Goal: Complete application form

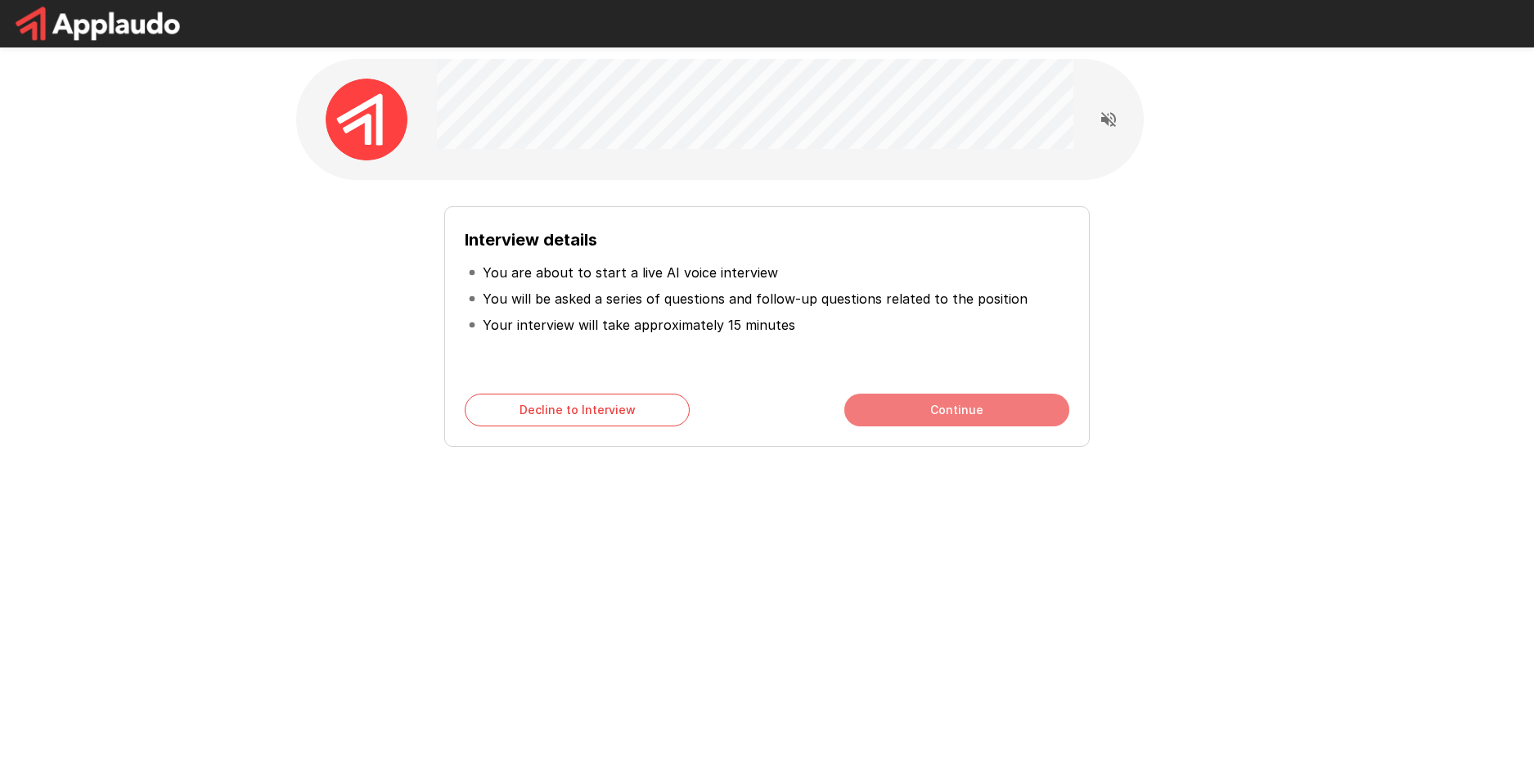
click at [972, 397] on button "Continue" at bounding box center [957, 410] width 225 height 33
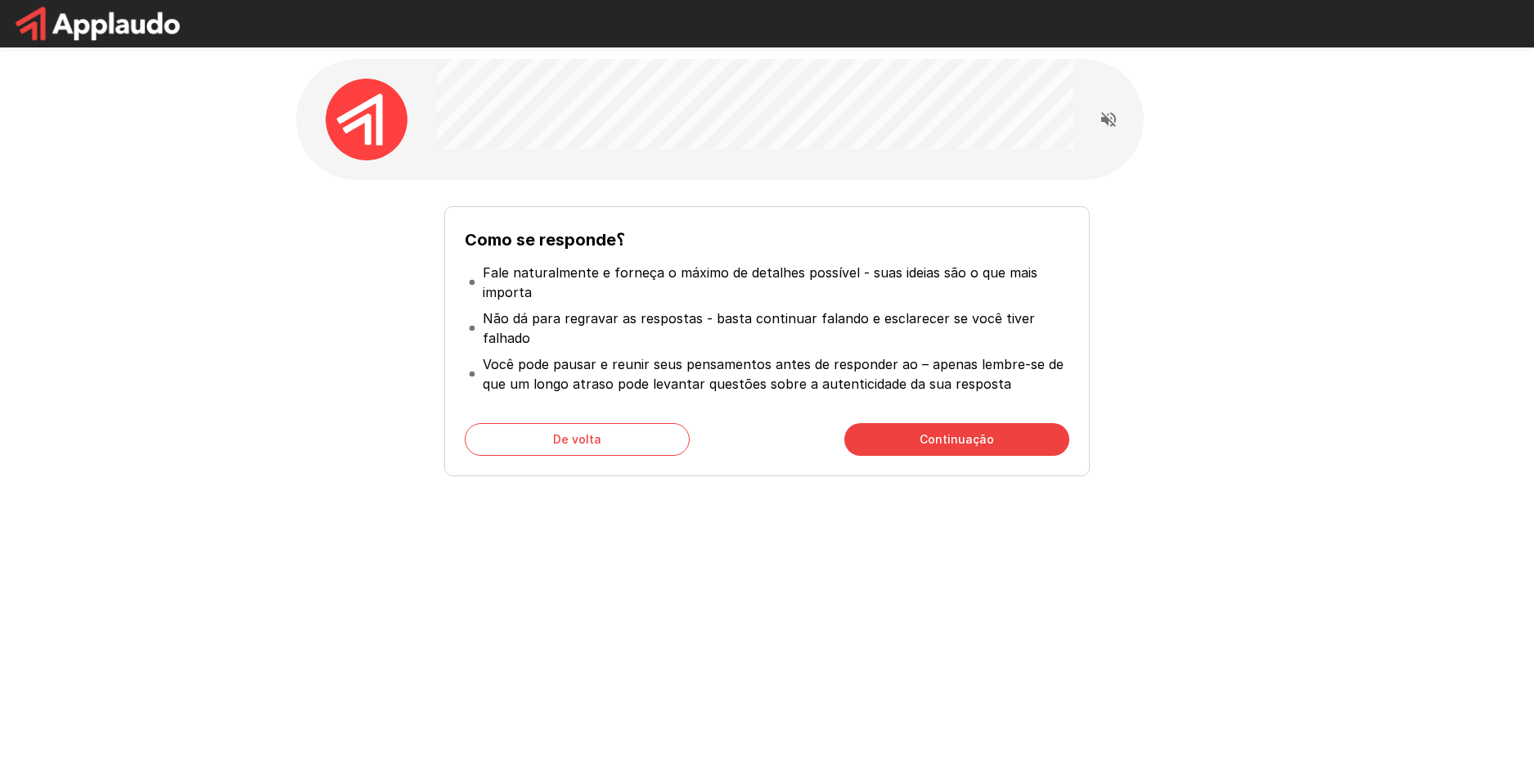
click at [504, 418] on div "Como se responde؟ Fale naturalmente e forneça o máximo de detalhes possível - s…" at bounding box center [766, 340] width 645 height 270
click at [506, 433] on button "De volta" at bounding box center [577, 439] width 225 height 33
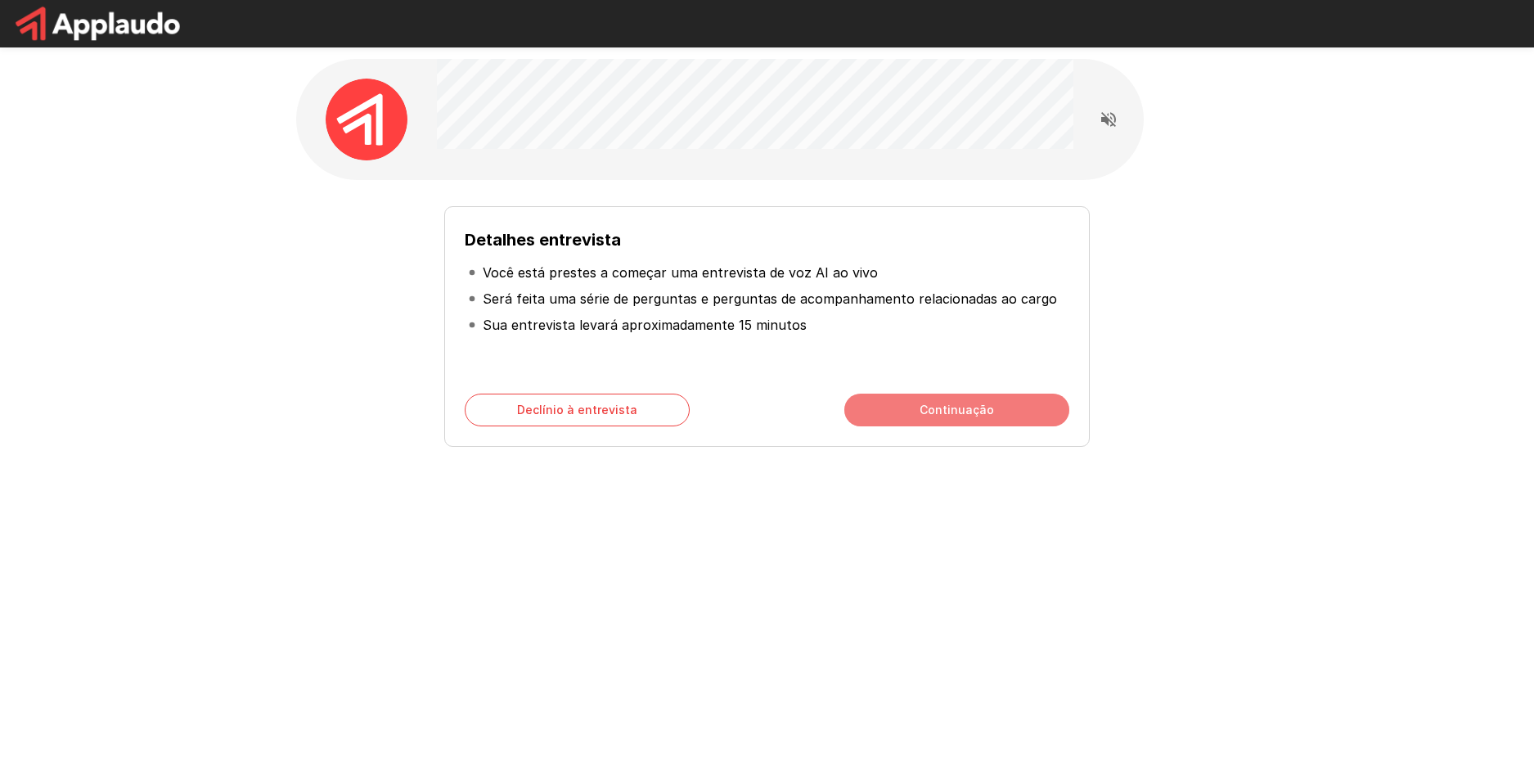
click at [1018, 414] on button "Continuação" at bounding box center [957, 410] width 225 height 33
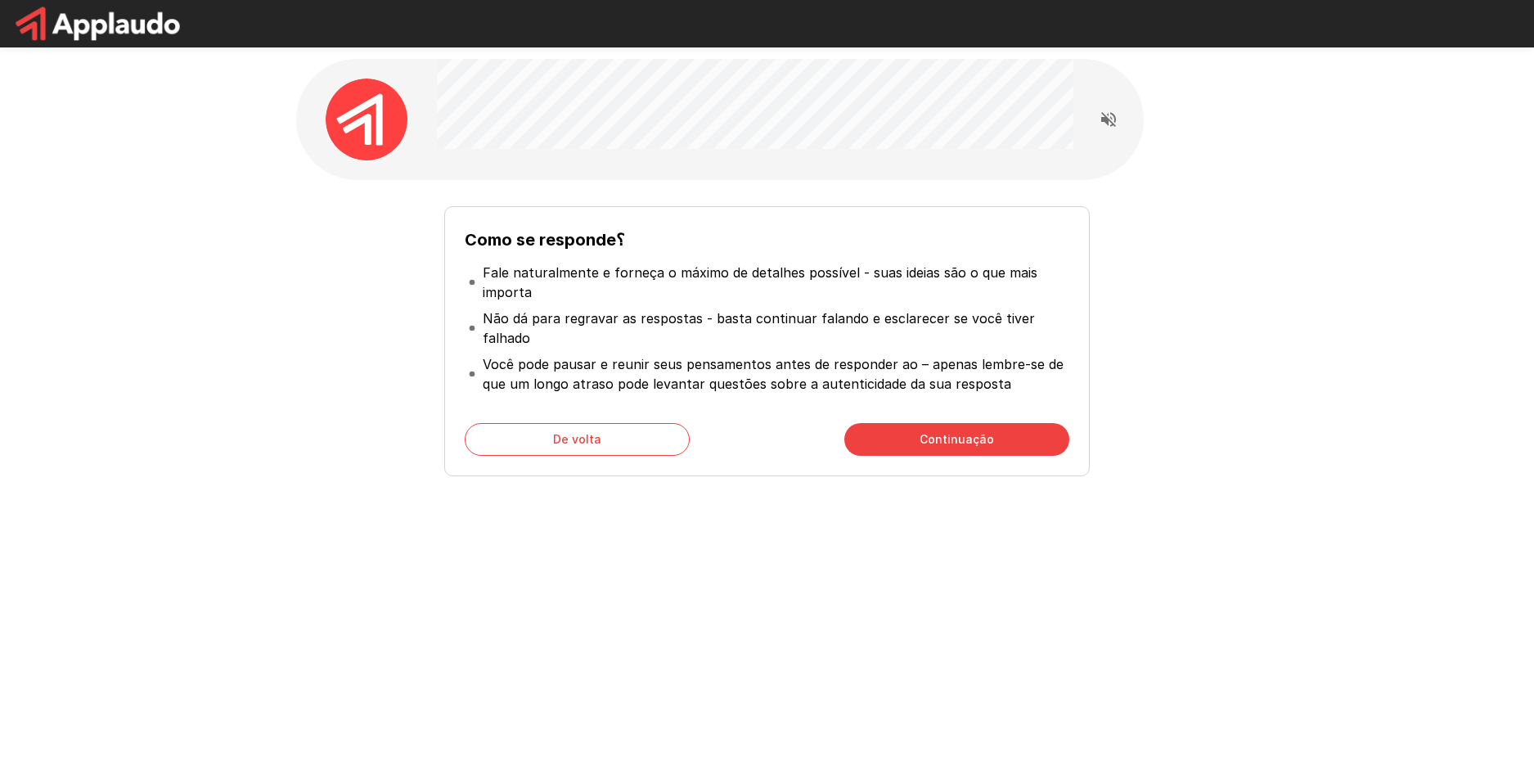
click at [997, 441] on button "Continuação" at bounding box center [957, 439] width 225 height 33
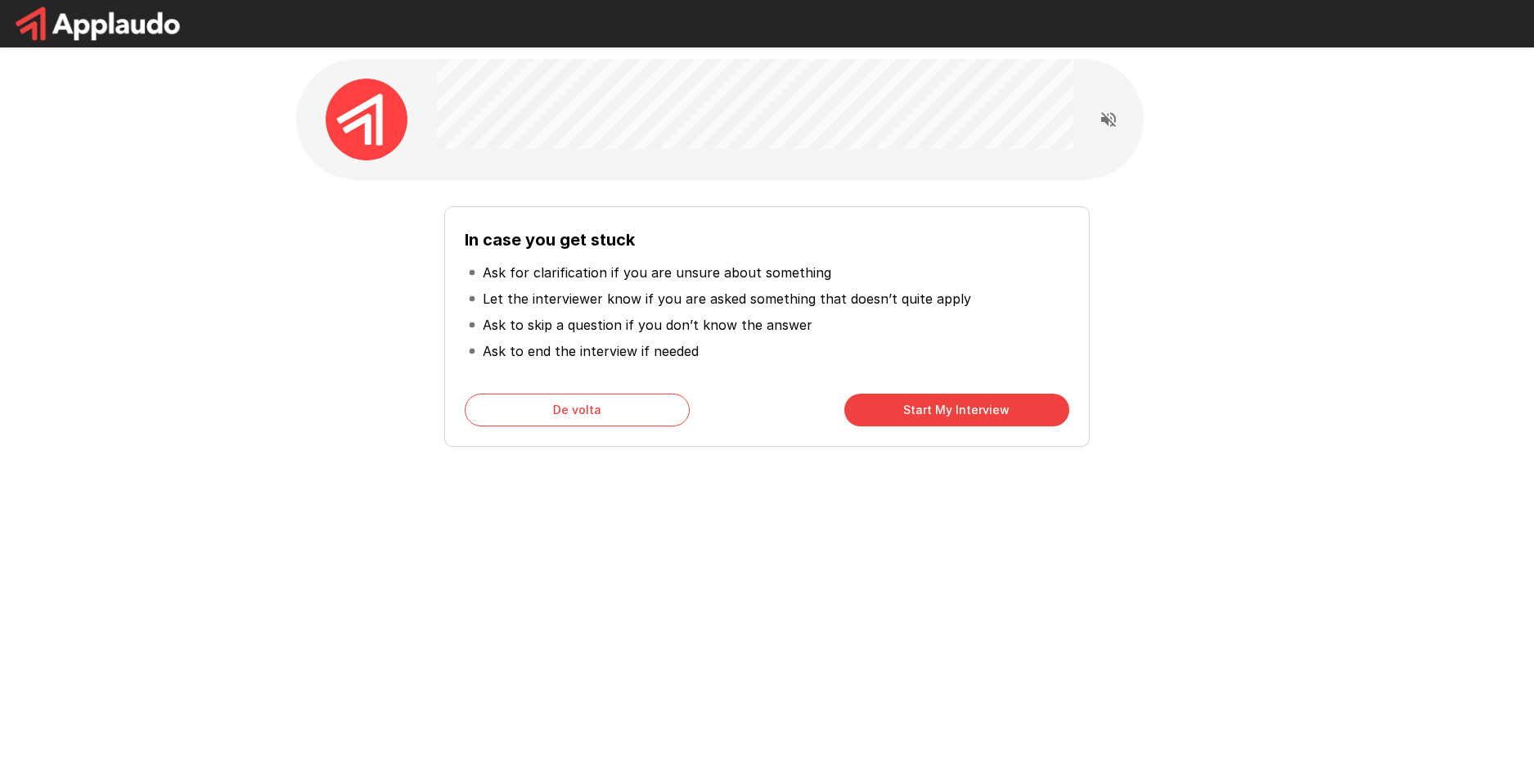
click at [1342, 343] on div "In case you get stuck Ask for clarification if you are unsure about something L…" at bounding box center [767, 292] width 1534 height 584
click at [1110, 125] on icon "Read questions aloud" at bounding box center [1108, 119] width 19 height 19
click at [953, 405] on button "Comece Minha Entrevista" at bounding box center [957, 410] width 225 height 33
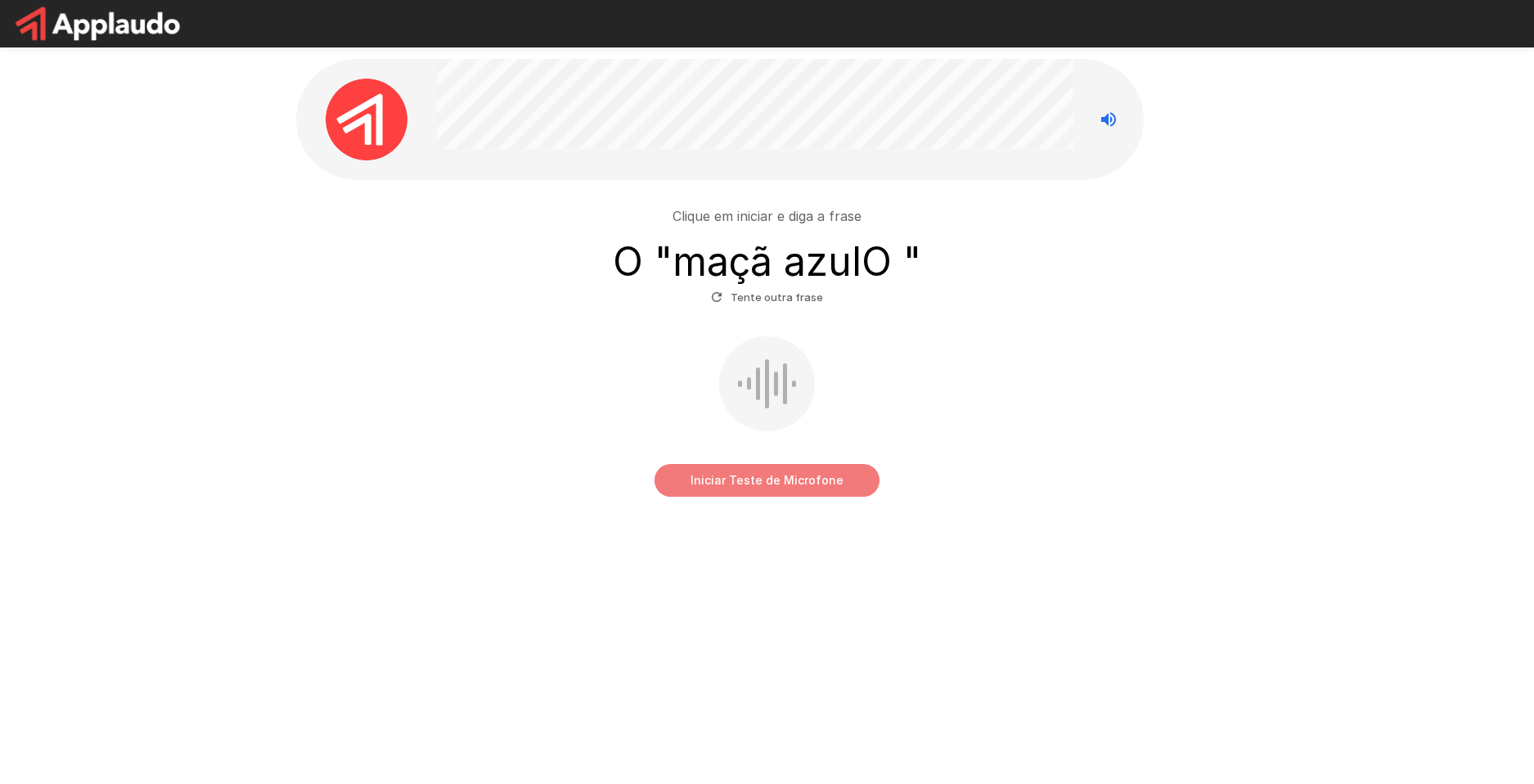
click at [853, 490] on button "Iniciar Teste de Microfone" at bounding box center [767, 480] width 225 height 33
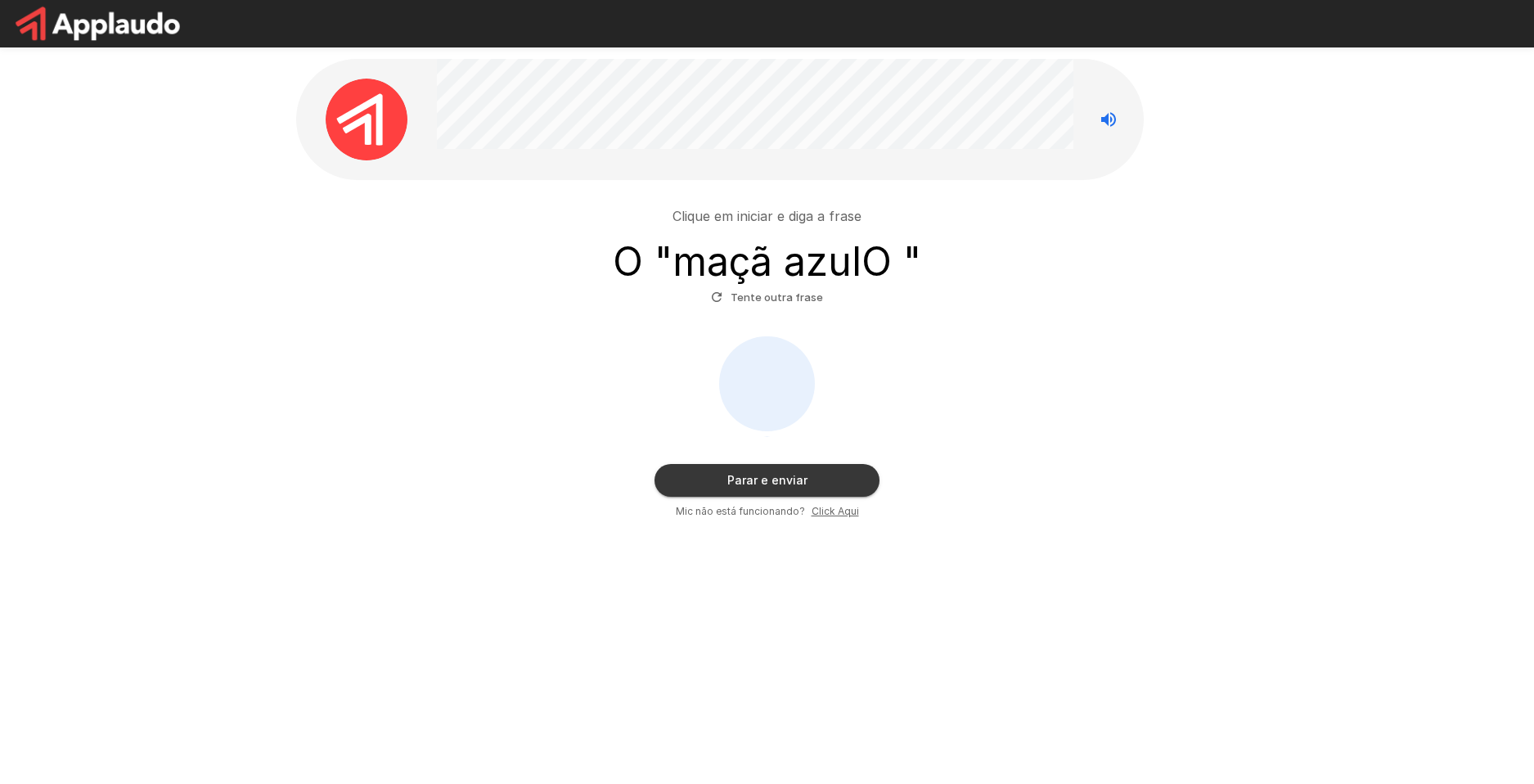
click at [803, 484] on button "Parar e enviar" at bounding box center [767, 480] width 225 height 33
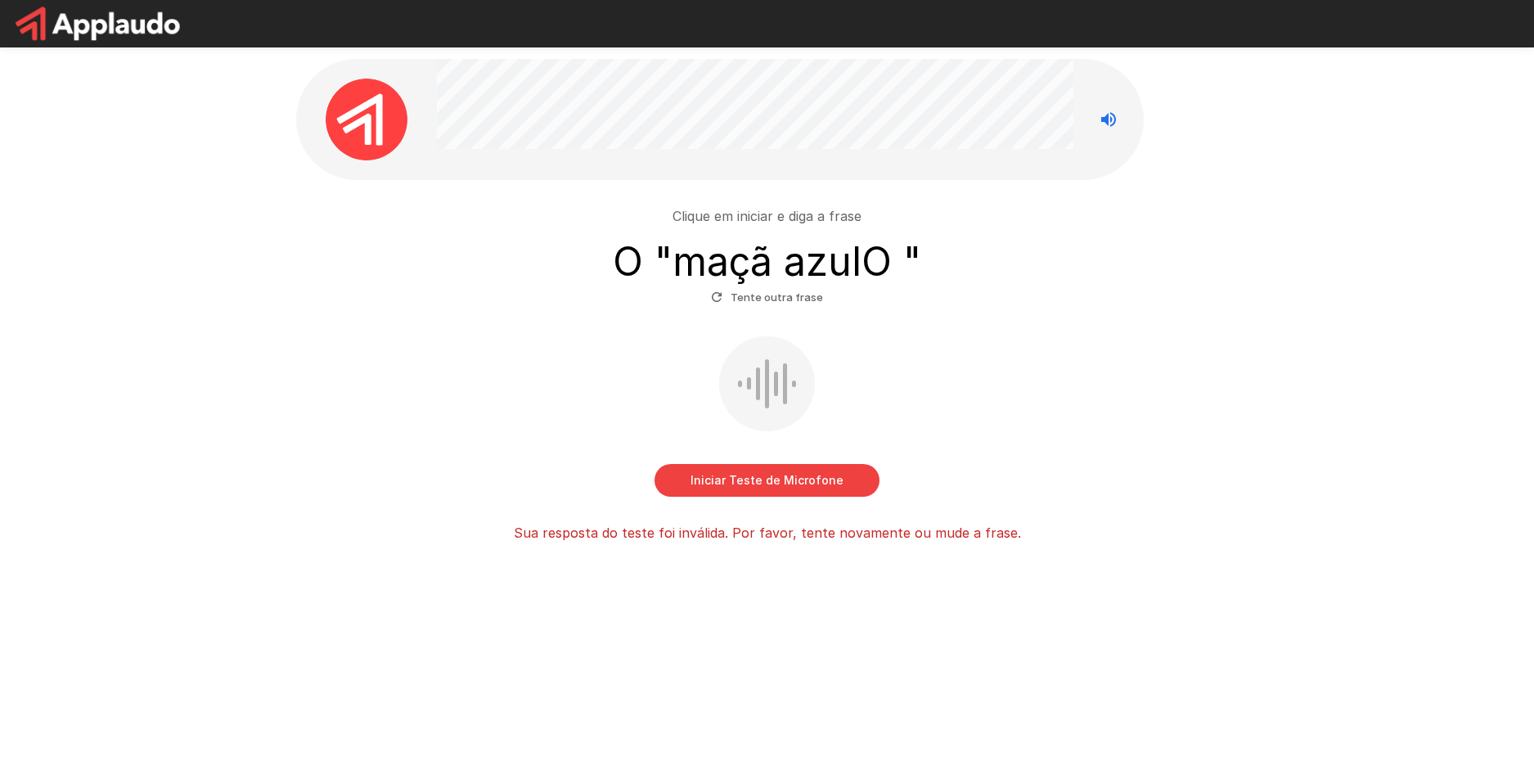
click at [727, 260] on h3 "O " maçã azul O "" at bounding box center [767, 261] width 309 height 45
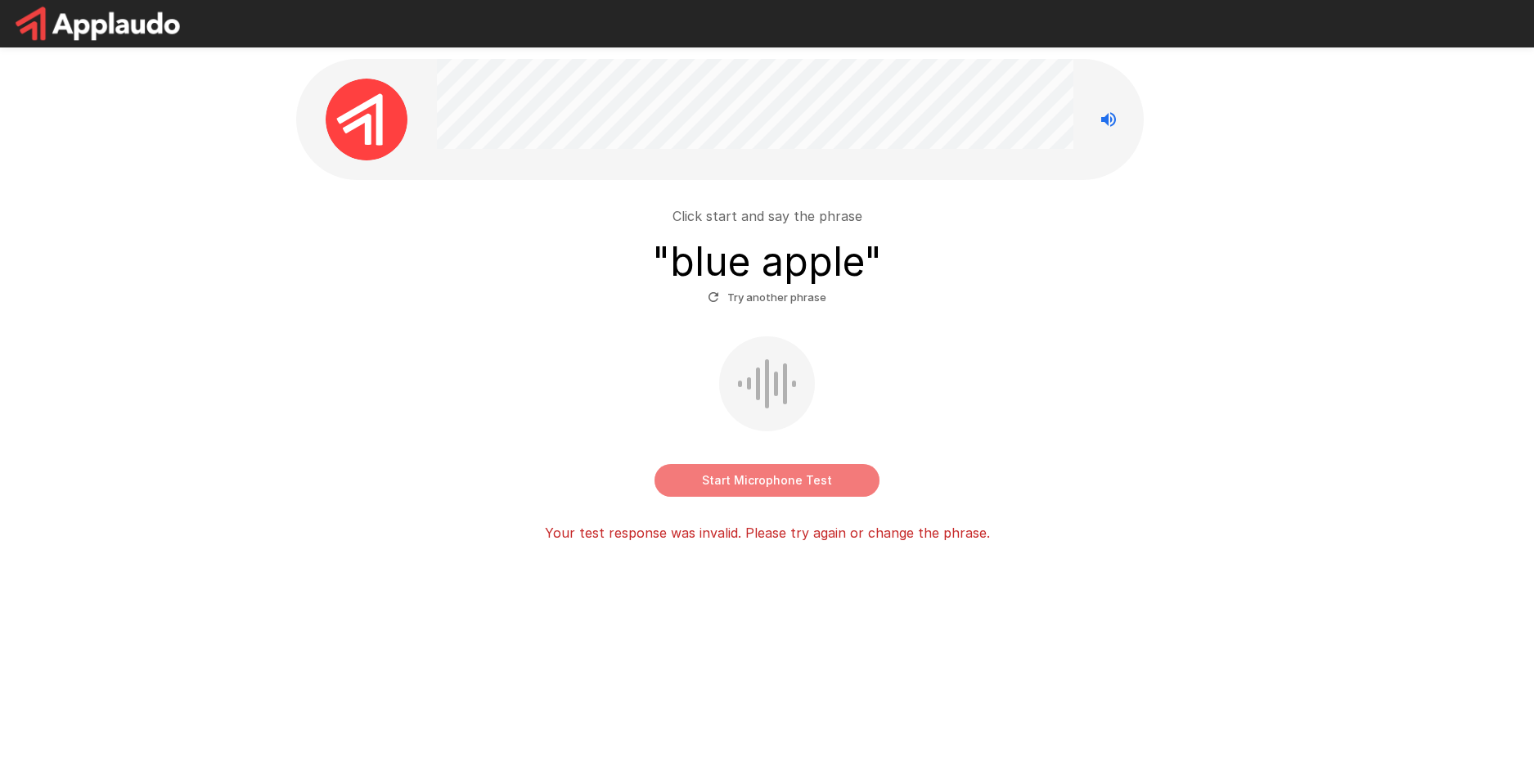
click at [763, 495] on button "Start Microphone Test" at bounding box center [767, 480] width 225 height 33
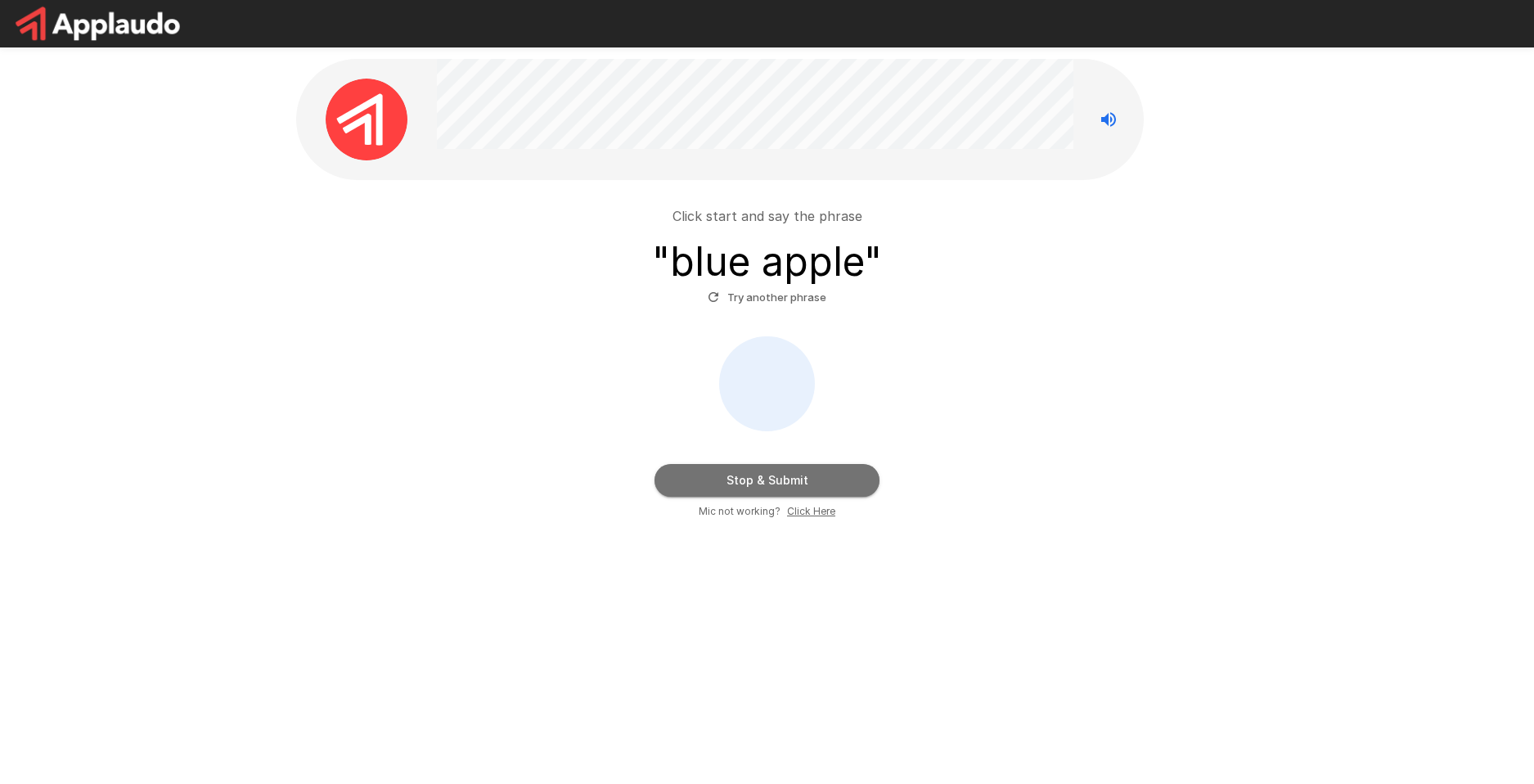
click at [769, 490] on button "Stop & Submit" at bounding box center [767, 480] width 225 height 33
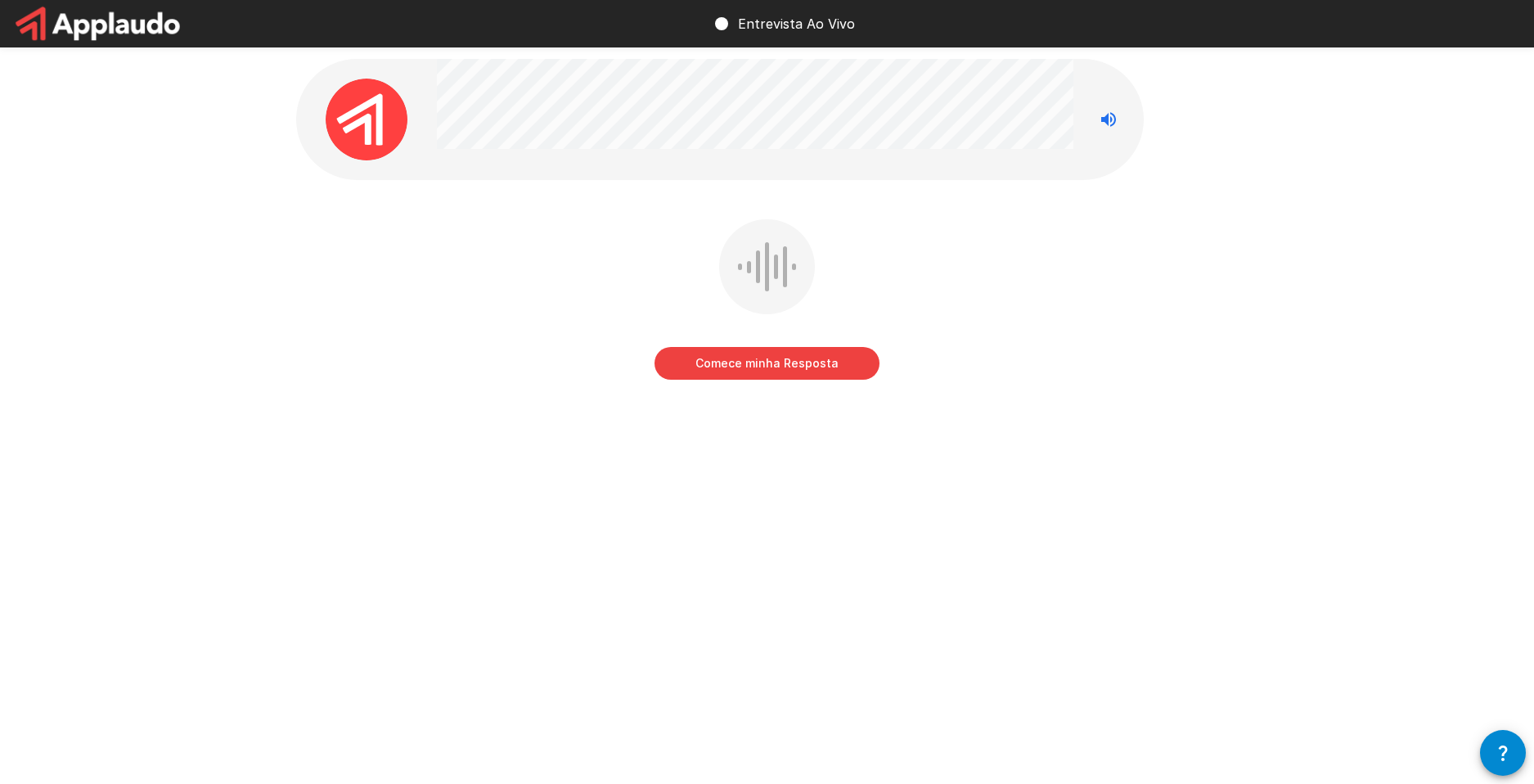
click at [1179, 249] on div "Comece minha Resposta" at bounding box center [767, 311] width 943 height 184
click at [752, 363] on button "Comece minha Resposta" at bounding box center [767, 363] width 225 height 33
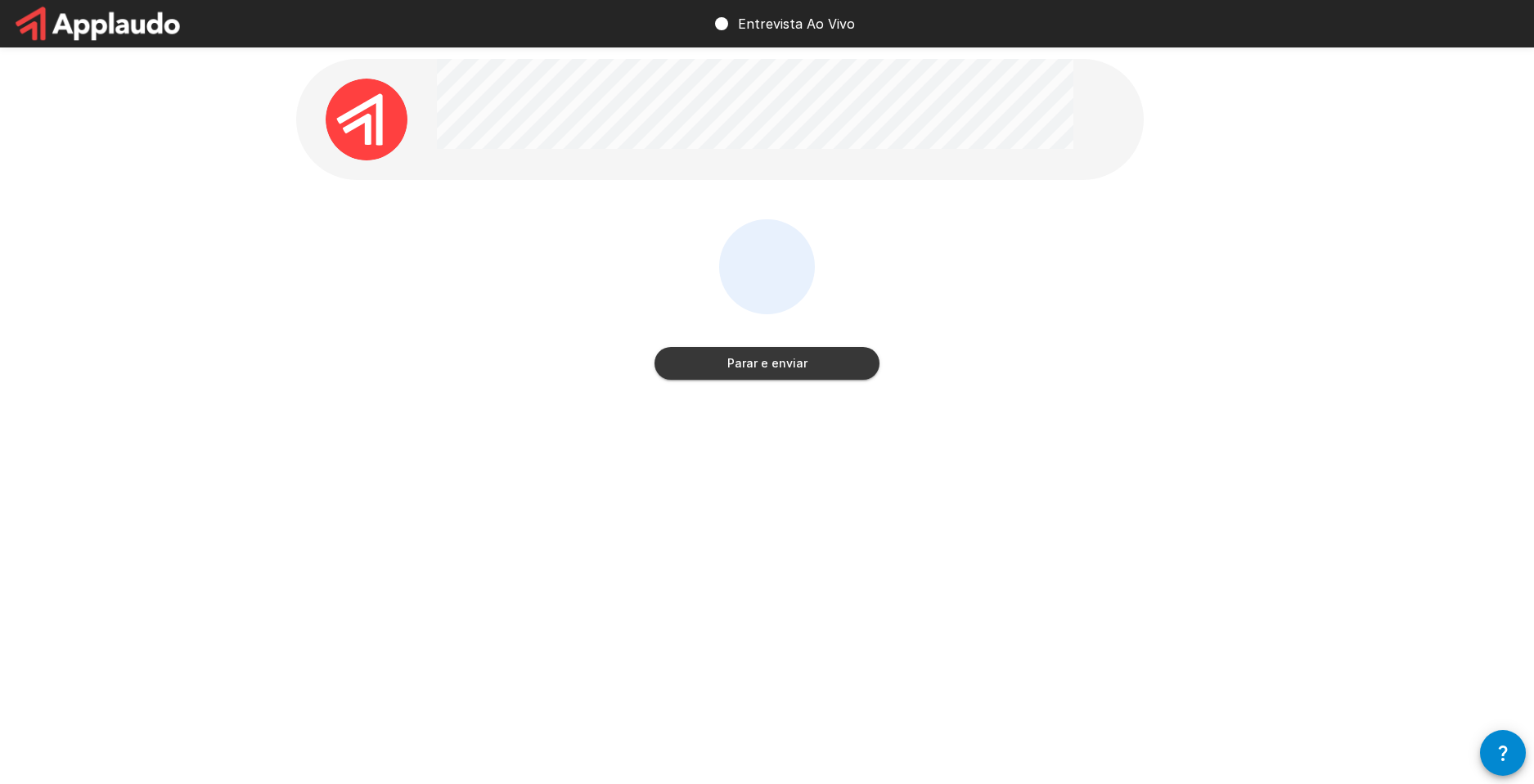
click at [857, 369] on button "Parar e enviar" at bounding box center [767, 363] width 225 height 33
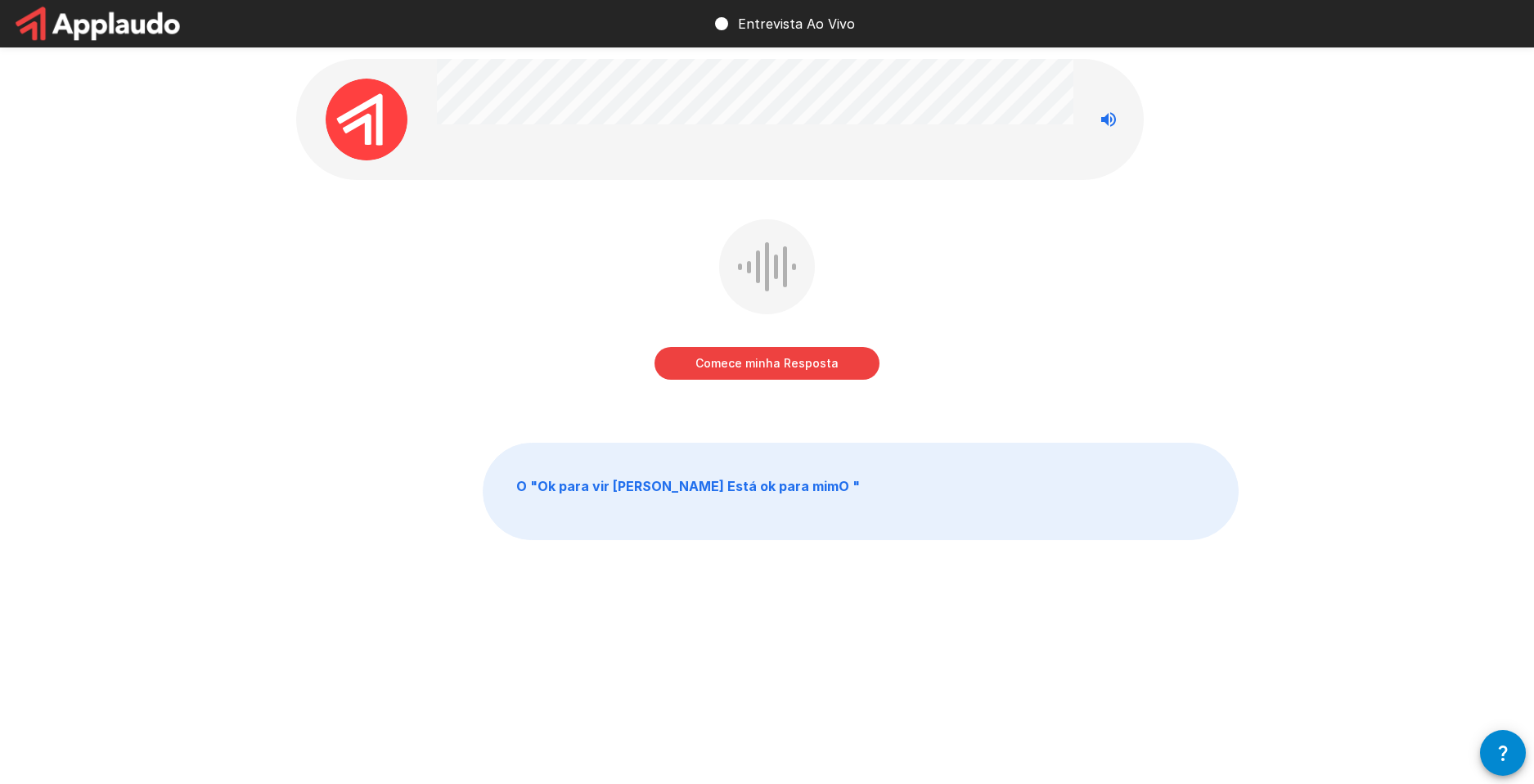
click at [770, 357] on button "Comece minha Resposta" at bounding box center [767, 363] width 225 height 33
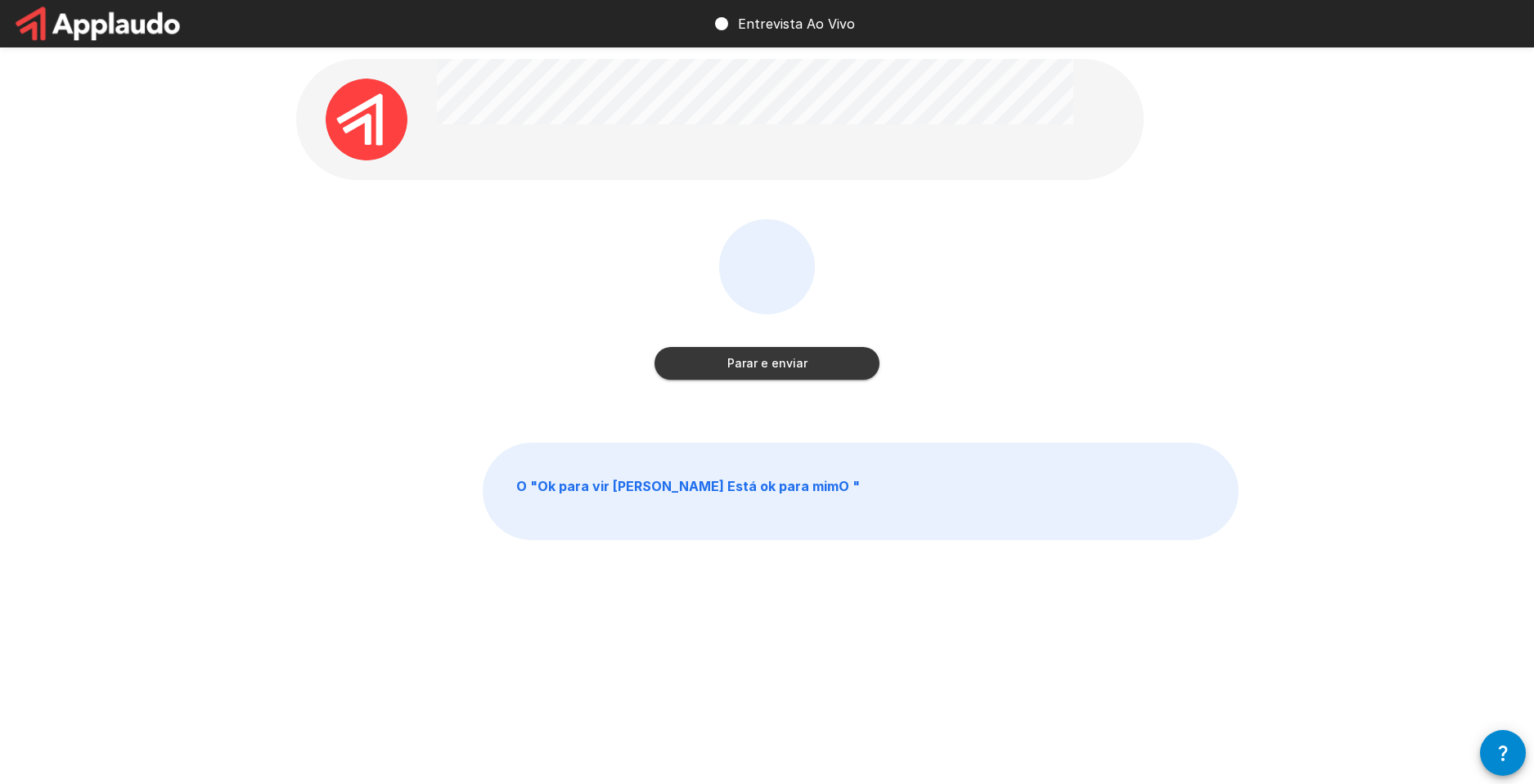
click at [752, 368] on button "Parar e enviar" at bounding box center [767, 363] width 225 height 33
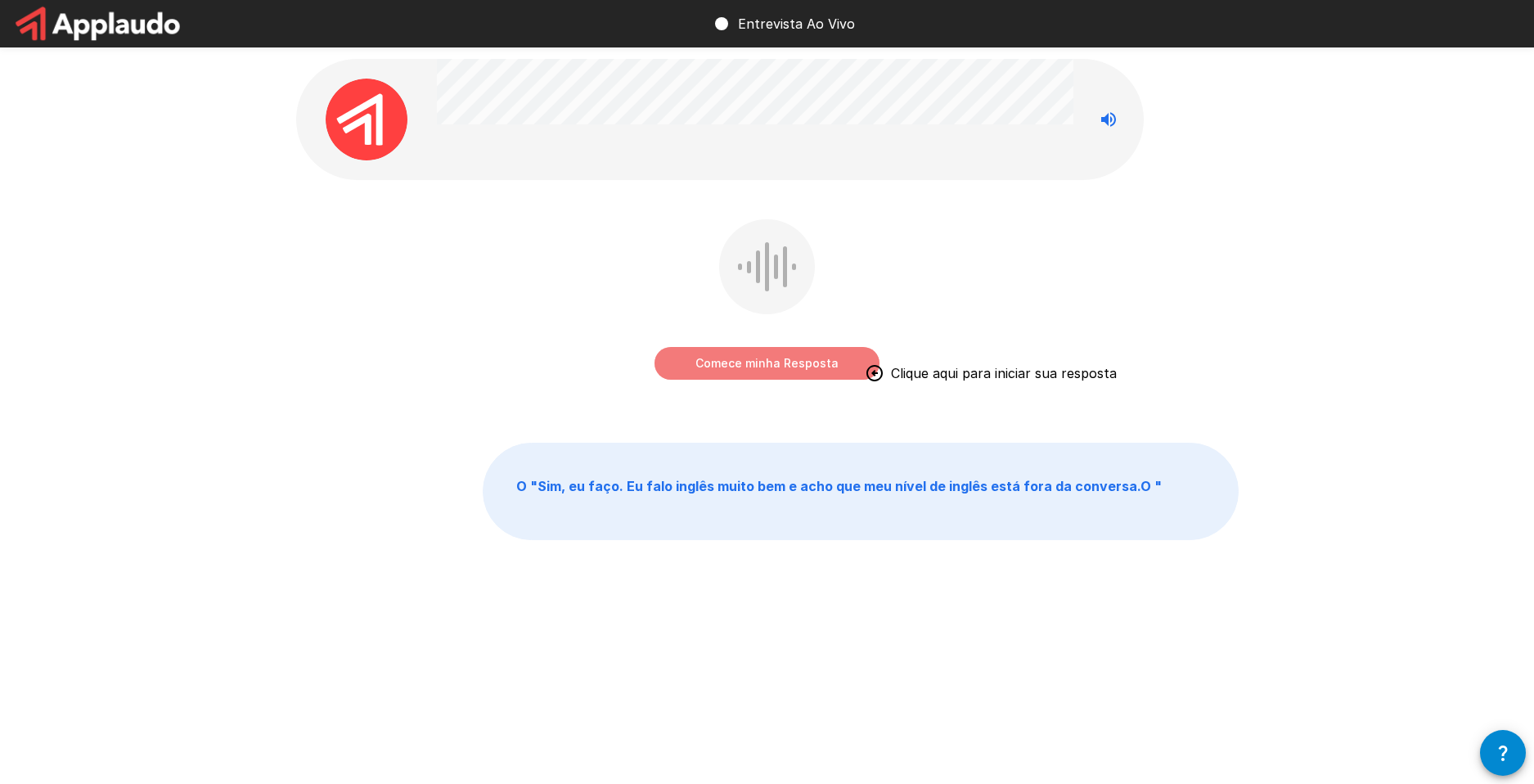
click at [712, 358] on button "Comece minha Resposta" at bounding box center [767, 363] width 225 height 33
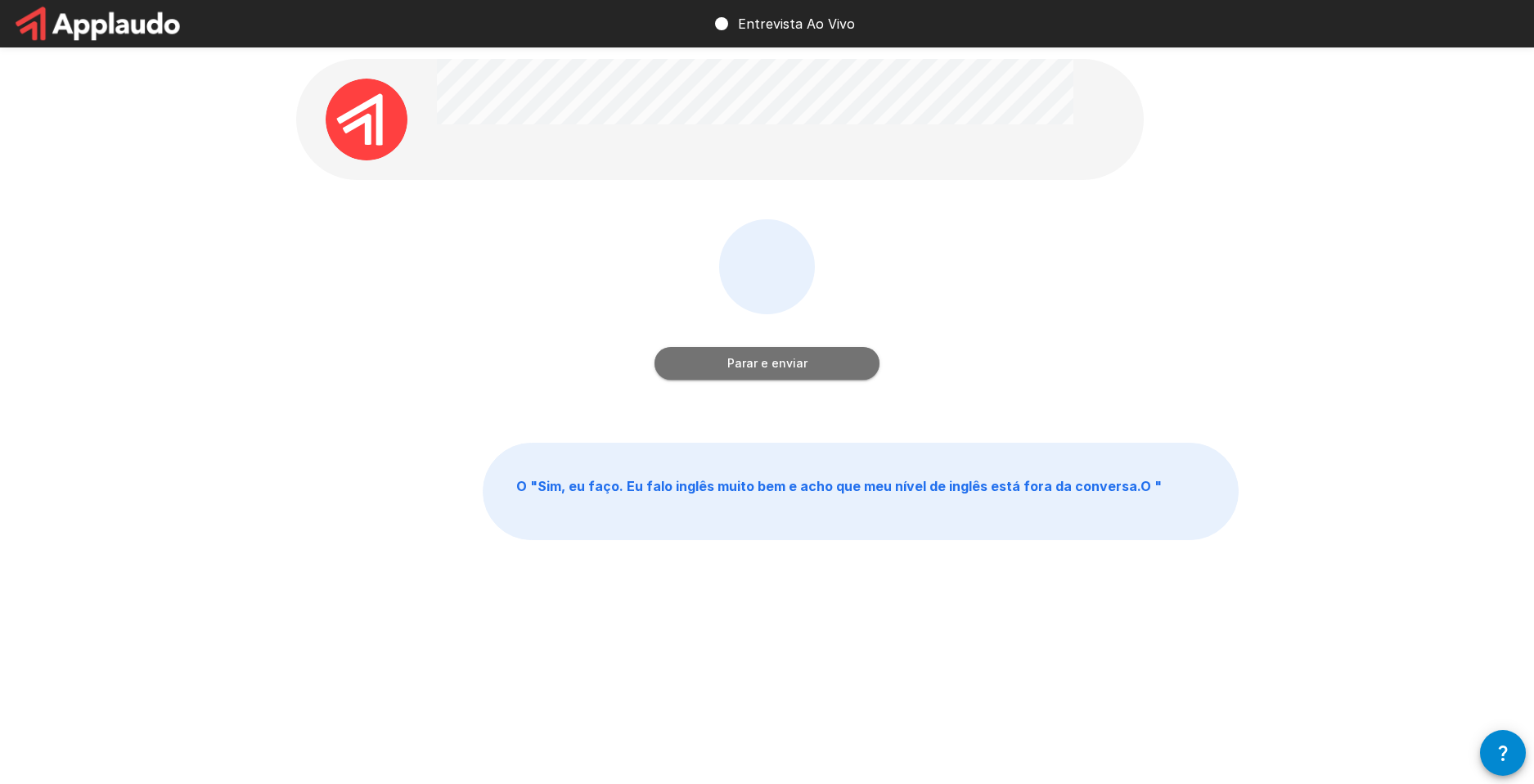
click at [717, 350] on button "Parar e enviar" at bounding box center [767, 363] width 225 height 33
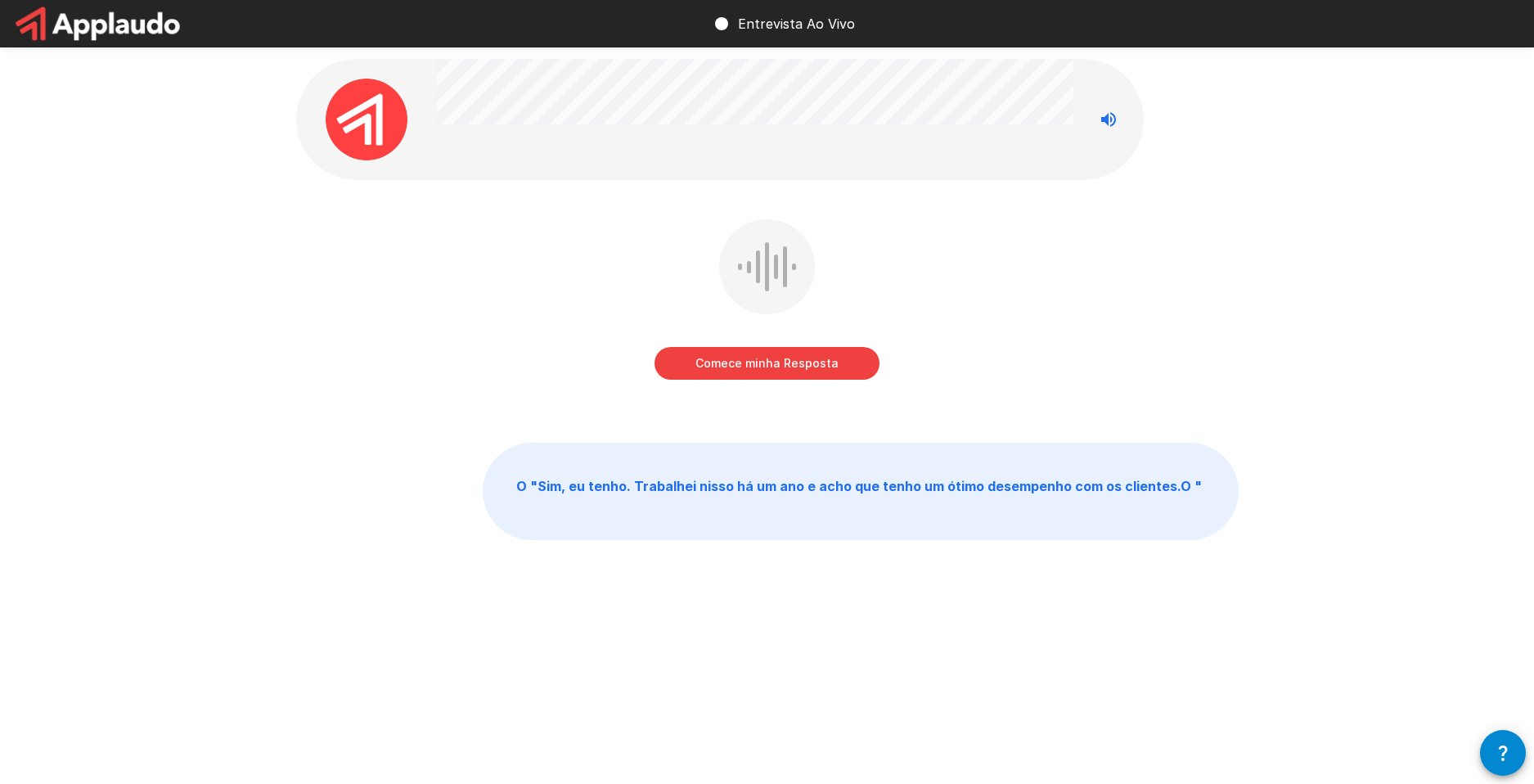
click at [721, 364] on button "Comece minha Resposta" at bounding box center [767, 363] width 225 height 33
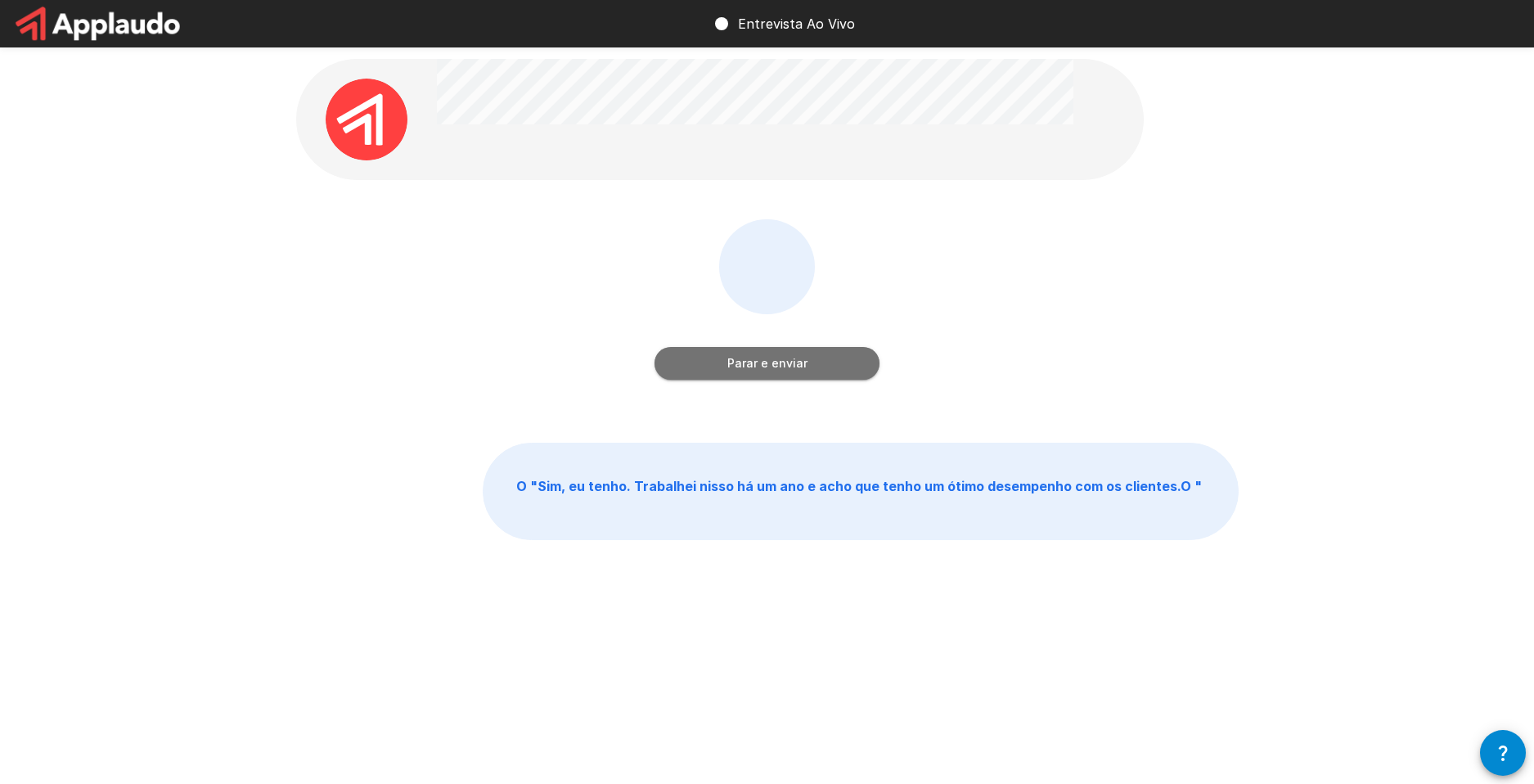
click at [785, 350] on button "Parar e enviar" at bounding box center [767, 363] width 225 height 33
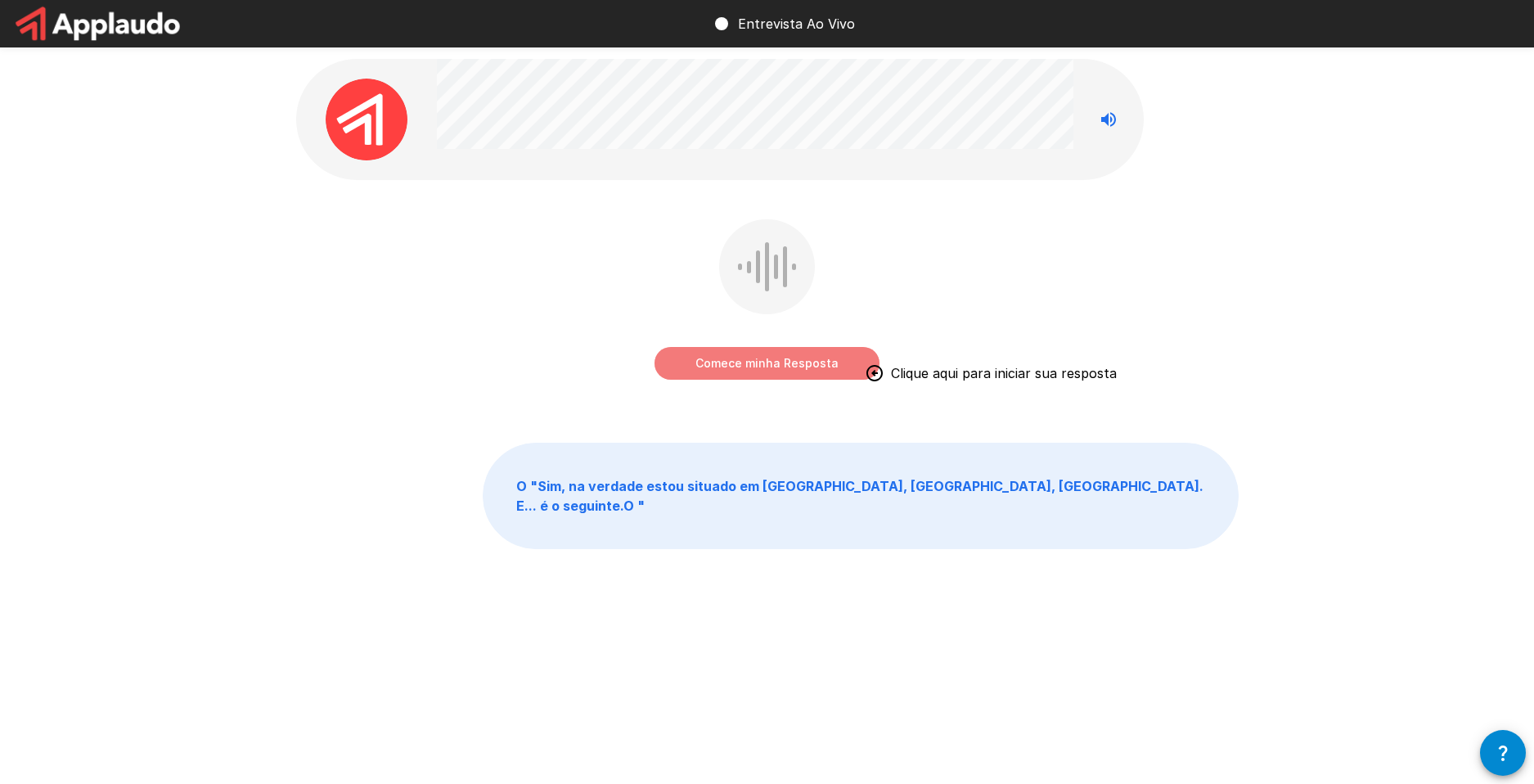
click at [752, 354] on button "Comece minha Resposta" at bounding box center [767, 363] width 225 height 33
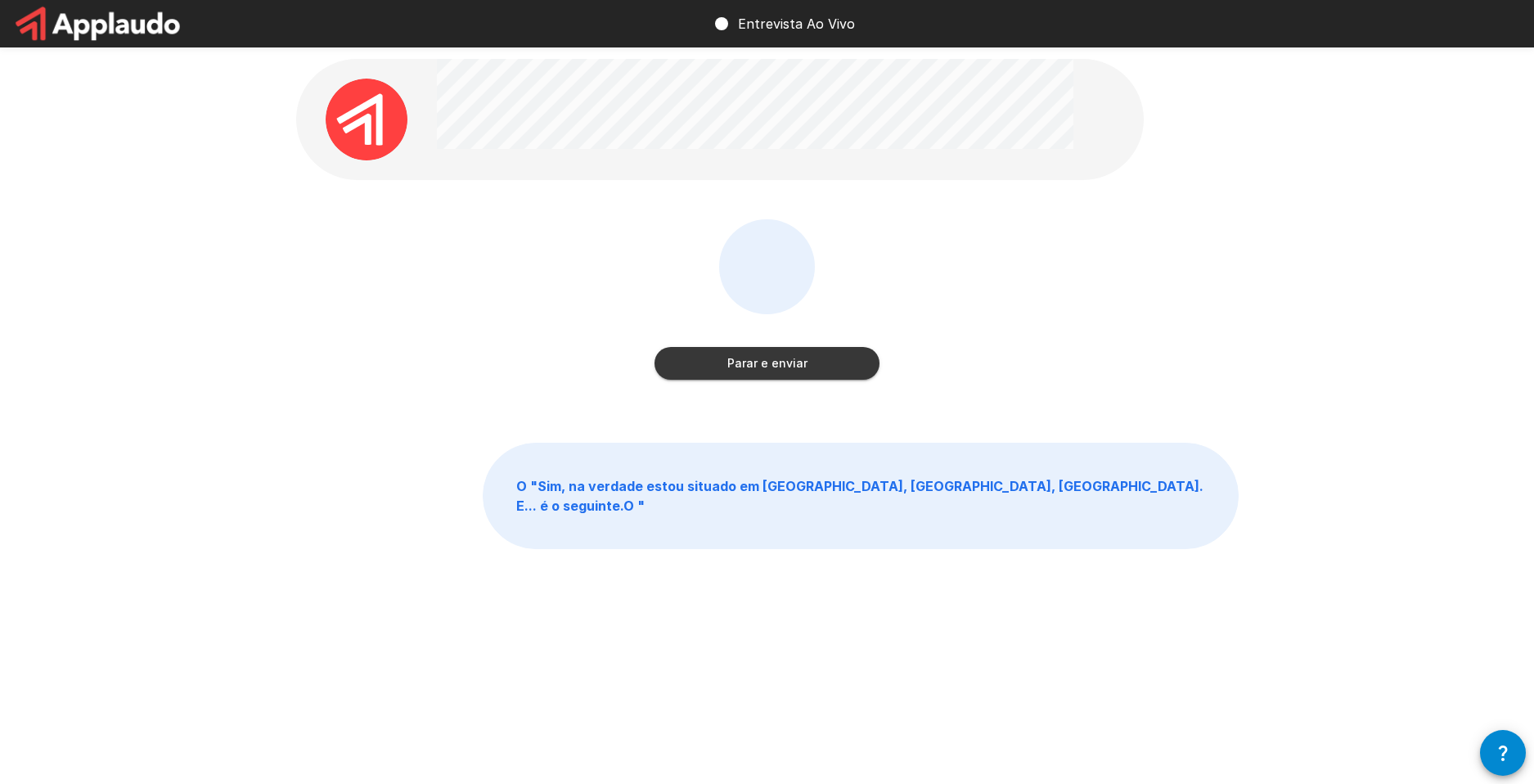
click at [795, 356] on button "Parar e enviar" at bounding box center [767, 363] width 225 height 33
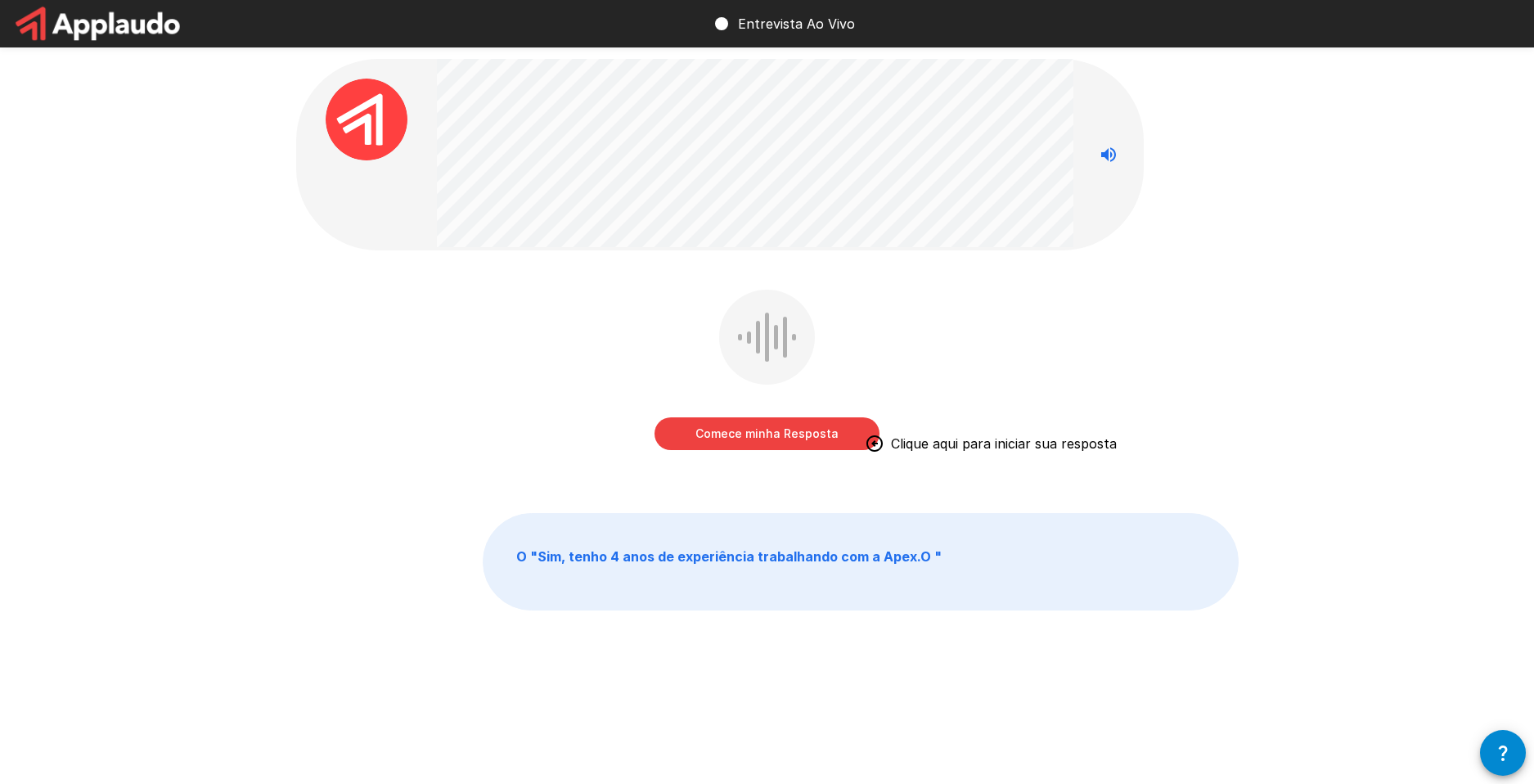
click at [777, 423] on button "Comece minha Resposta" at bounding box center [767, 434] width 225 height 33
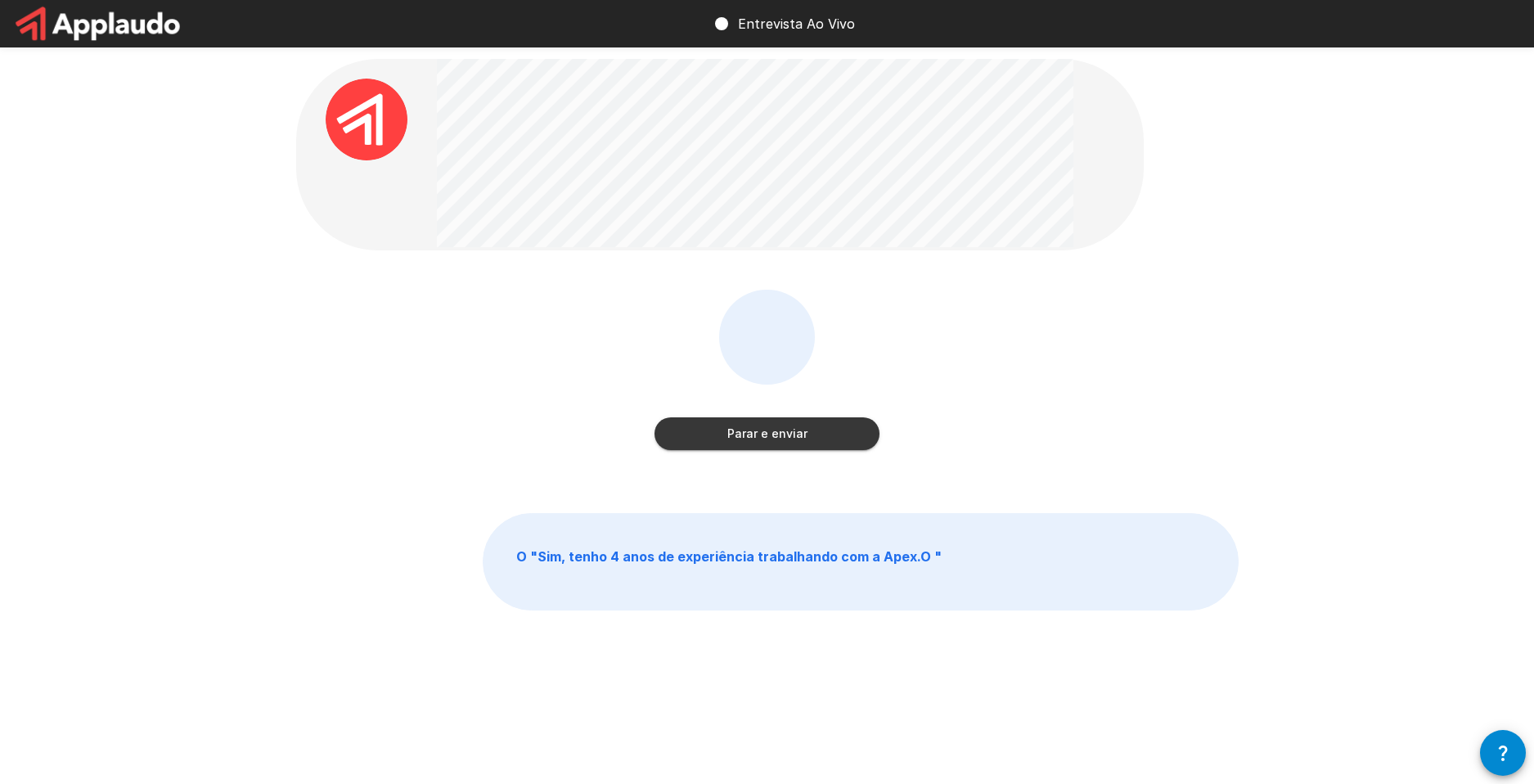
click at [777, 422] on button "Parar e enviar" at bounding box center [767, 434] width 225 height 33
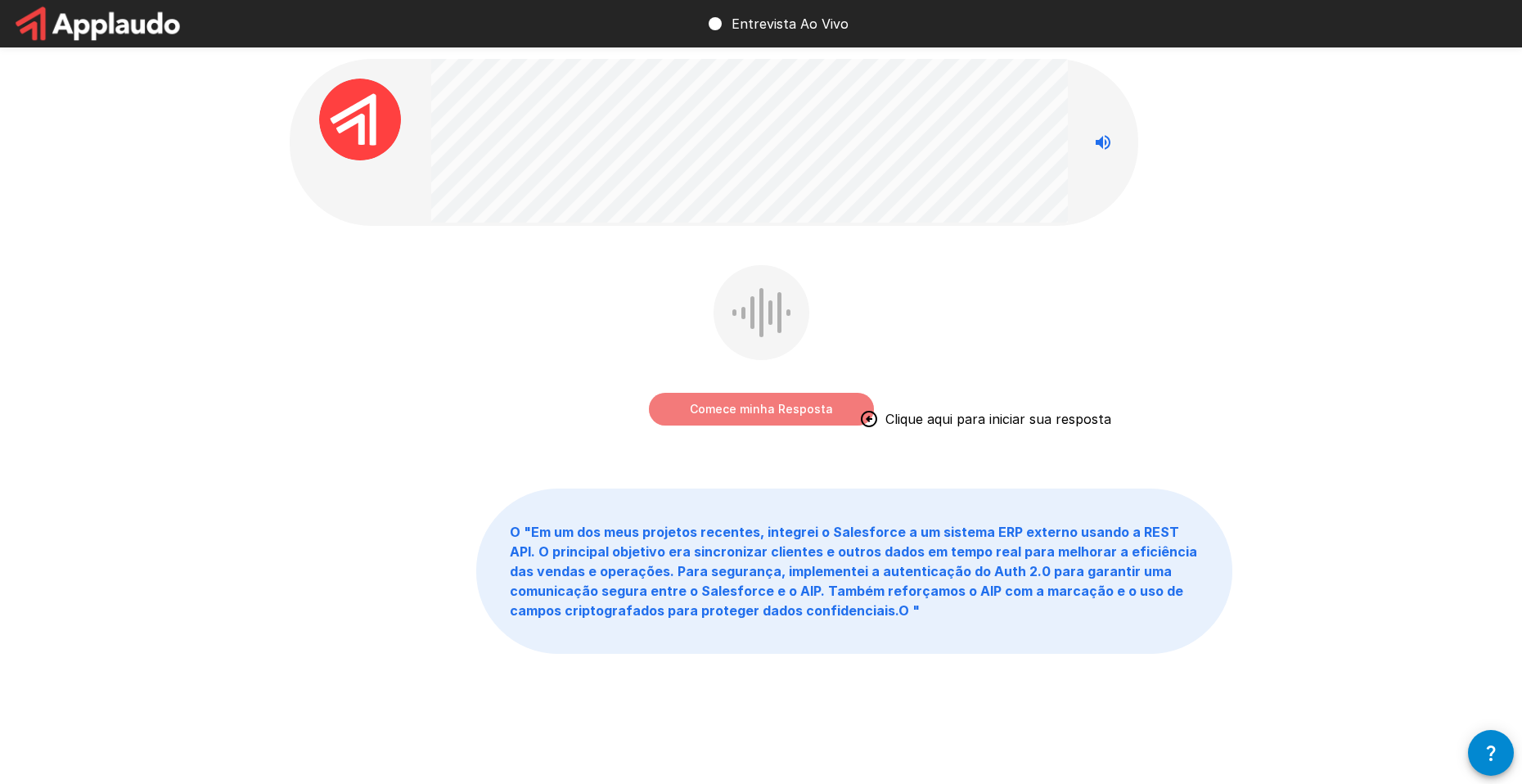
click at [704, 392] on button "Comece minha Resposta" at bounding box center [761, 409] width 225 height 33
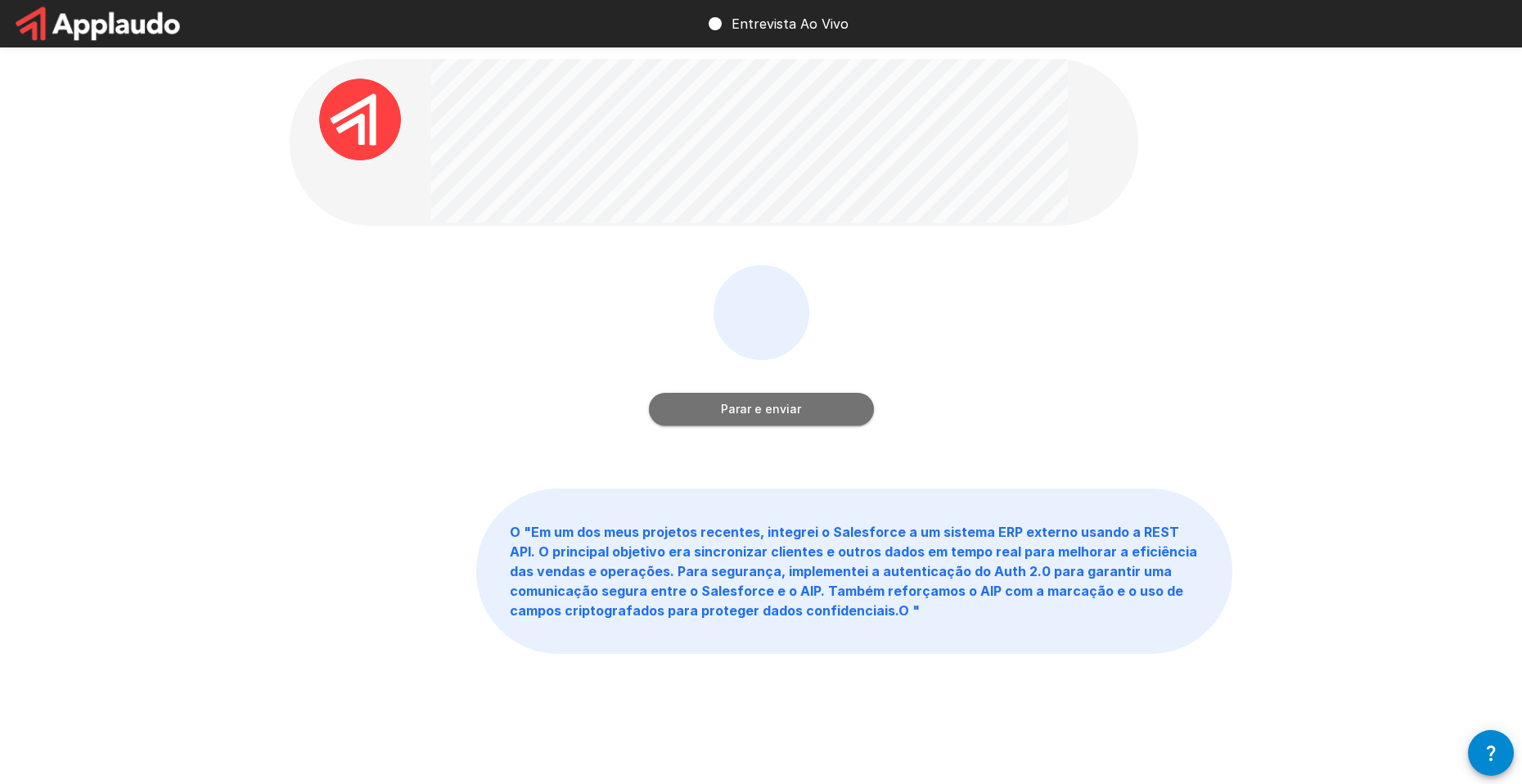
click at [734, 398] on button "Parar e enviar" at bounding box center [761, 409] width 225 height 33
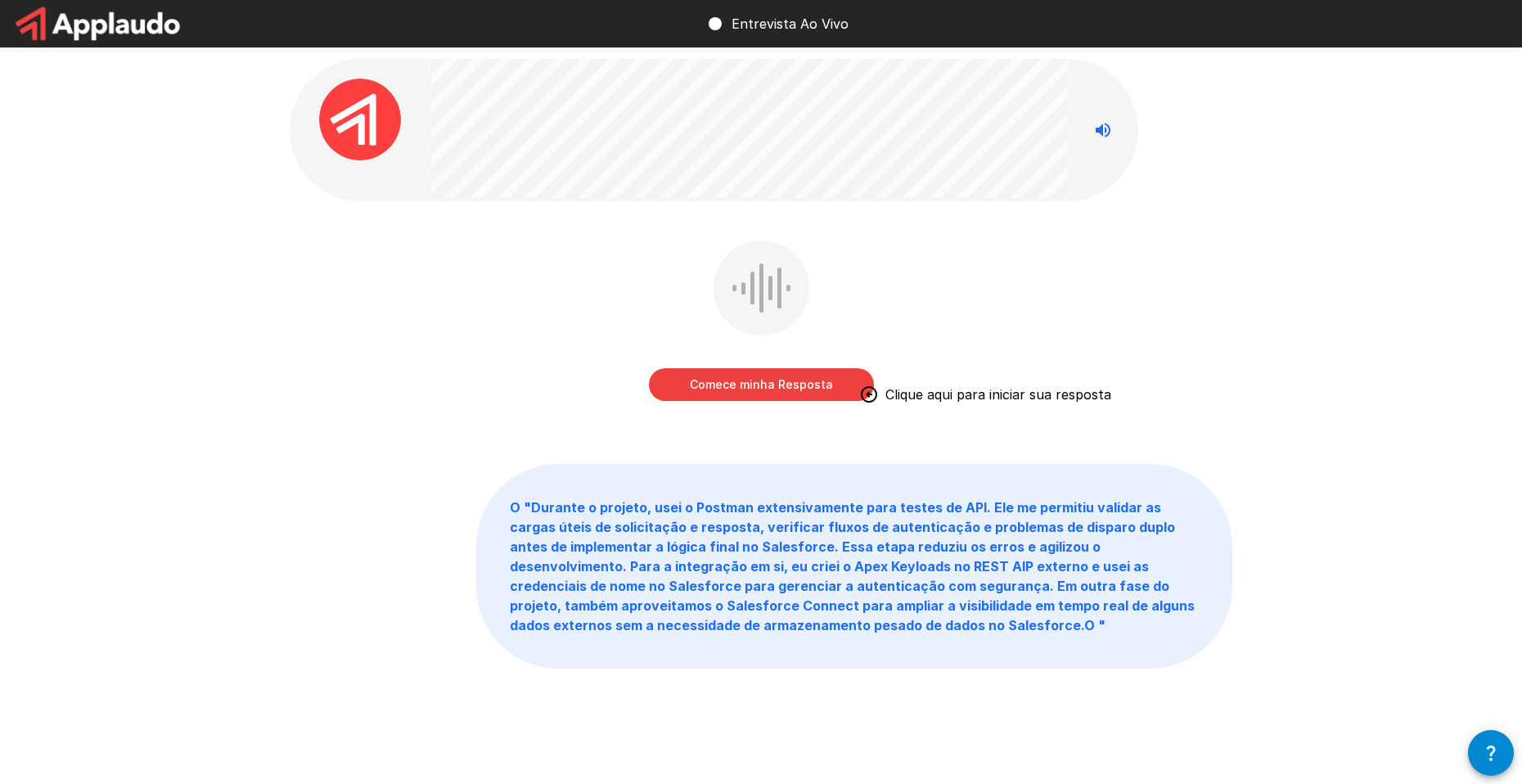
click at [783, 389] on button "Comece minha Resposta" at bounding box center [761, 385] width 225 height 33
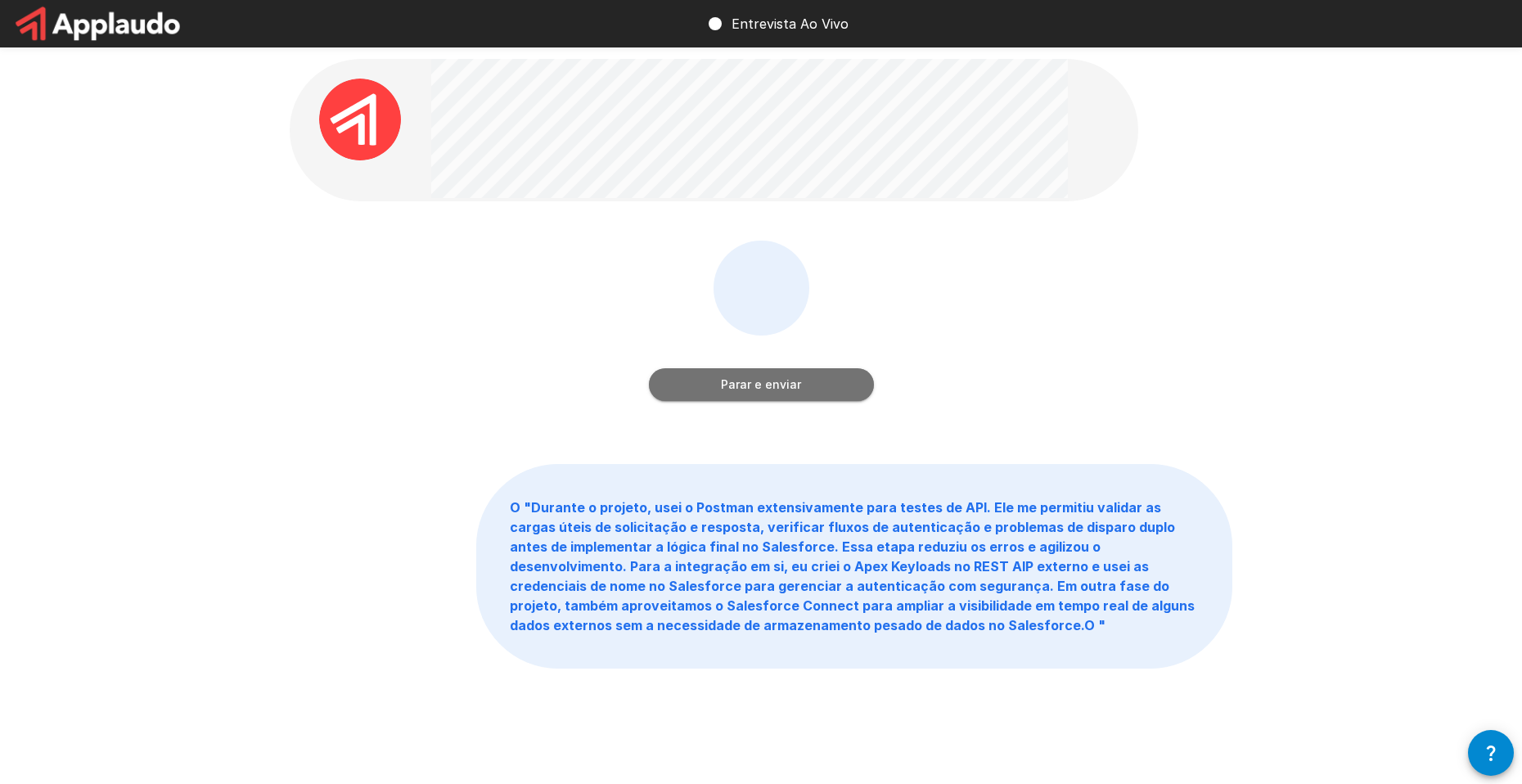
click at [757, 392] on button "Parar e enviar" at bounding box center [761, 385] width 225 height 33
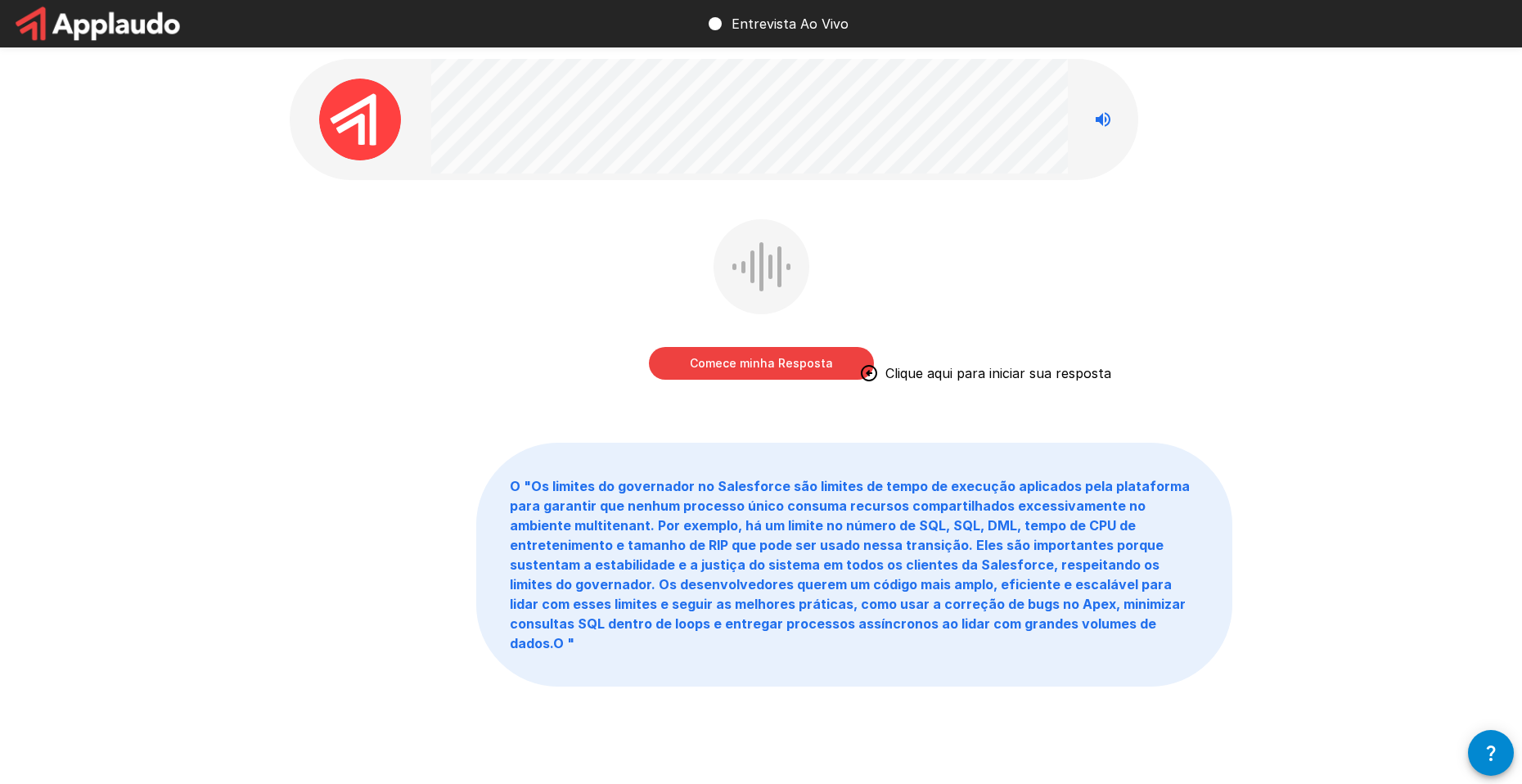
click at [770, 355] on button "Comece minha Resposta" at bounding box center [761, 363] width 225 height 33
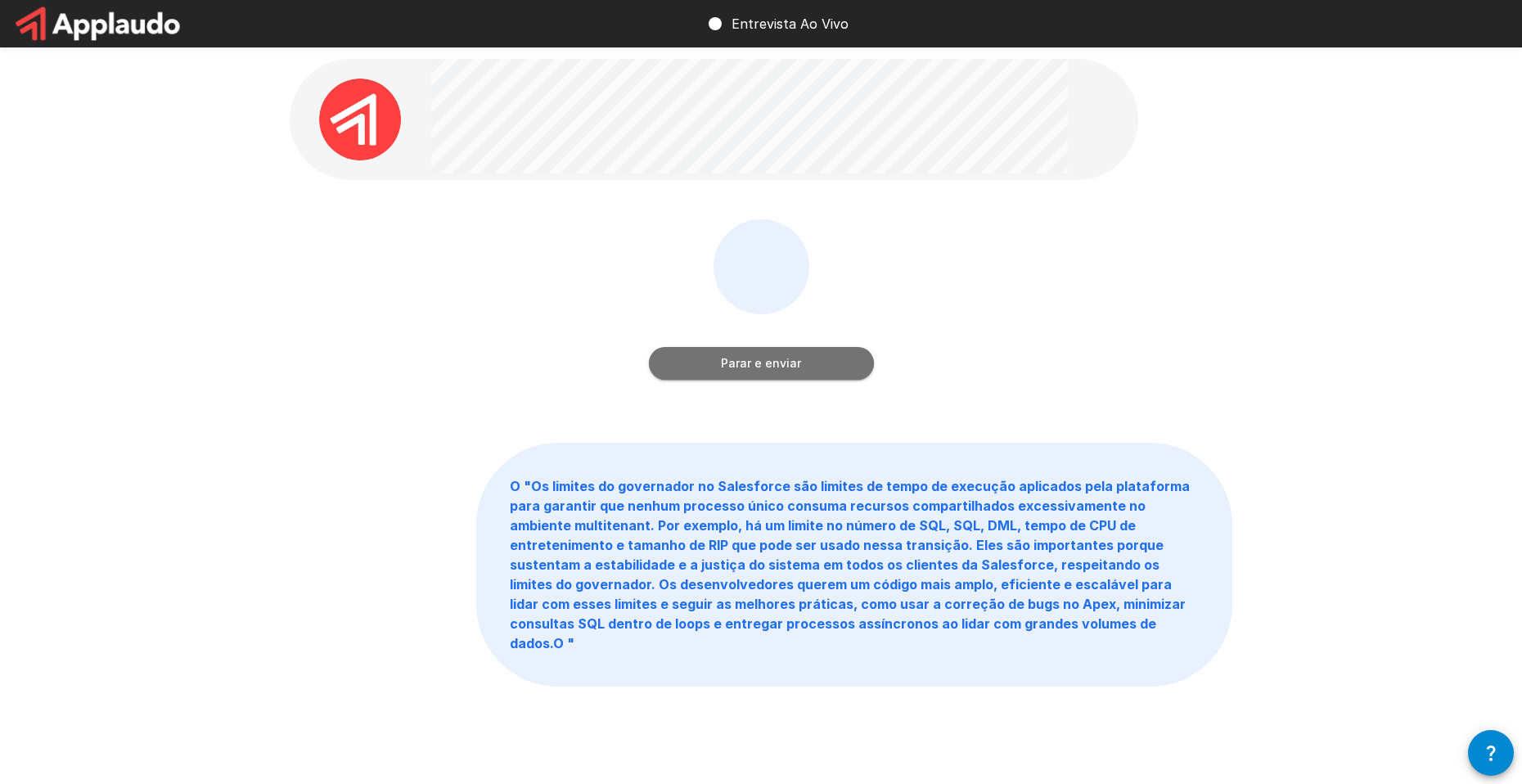
click at [774, 368] on button "Parar e enviar" at bounding box center [761, 363] width 225 height 33
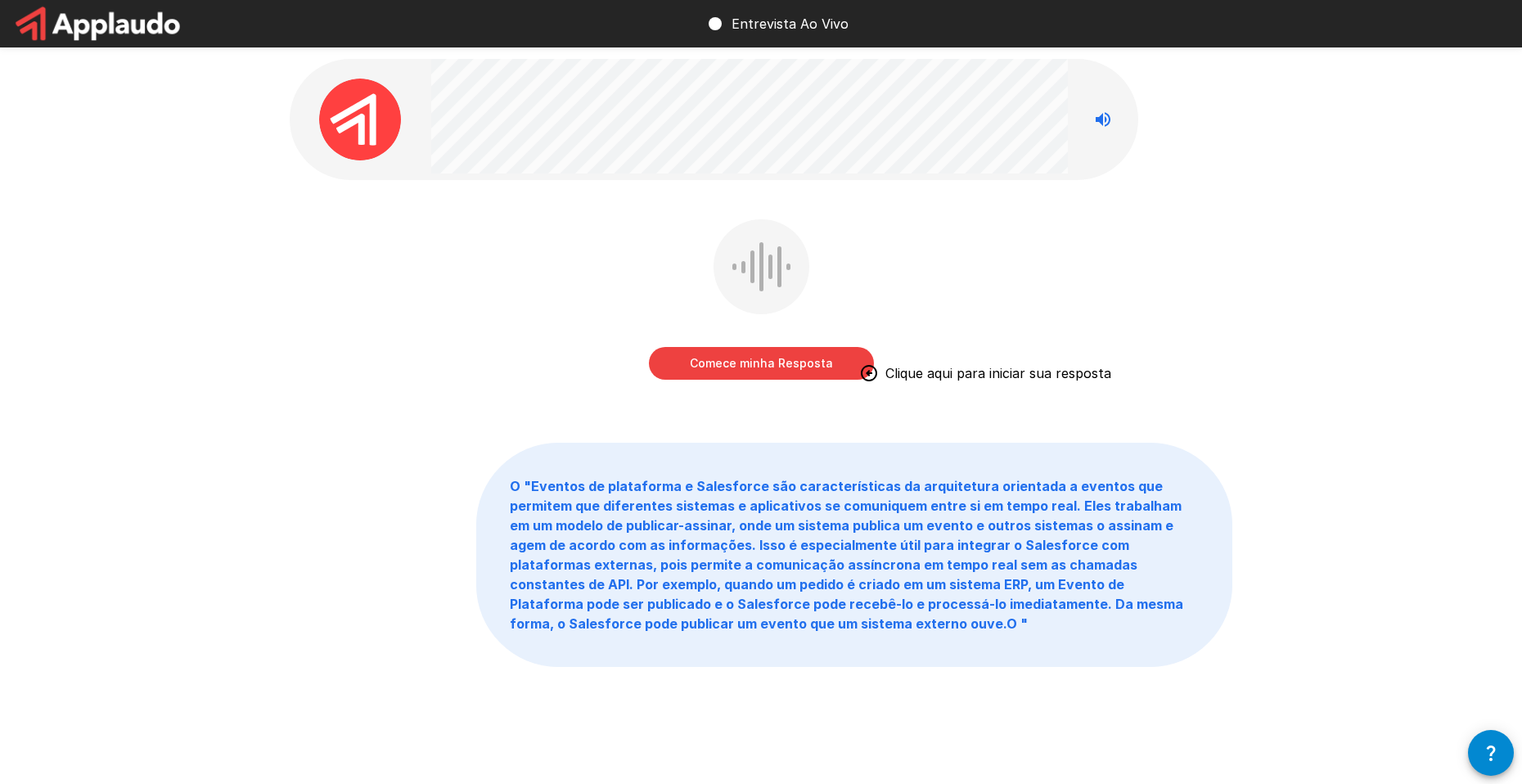
click at [380, 47] on div "Comece minha Resposta Clique aqui para iniciar sua resposta O " Eventos de plat…" at bounding box center [760, 398] width 981 height 798
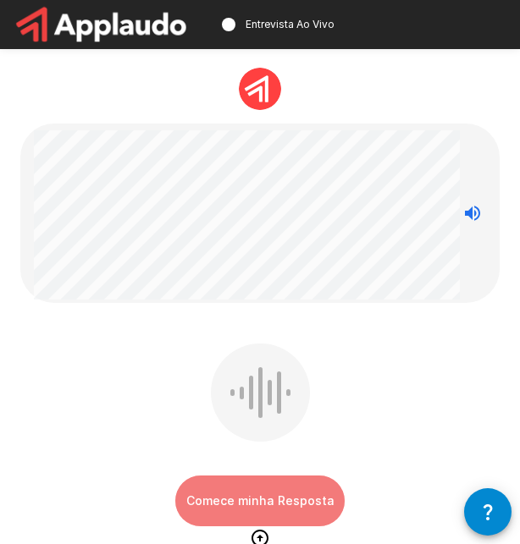
click at [232, 493] on button "Comece minha Resposta" at bounding box center [259, 501] width 169 height 51
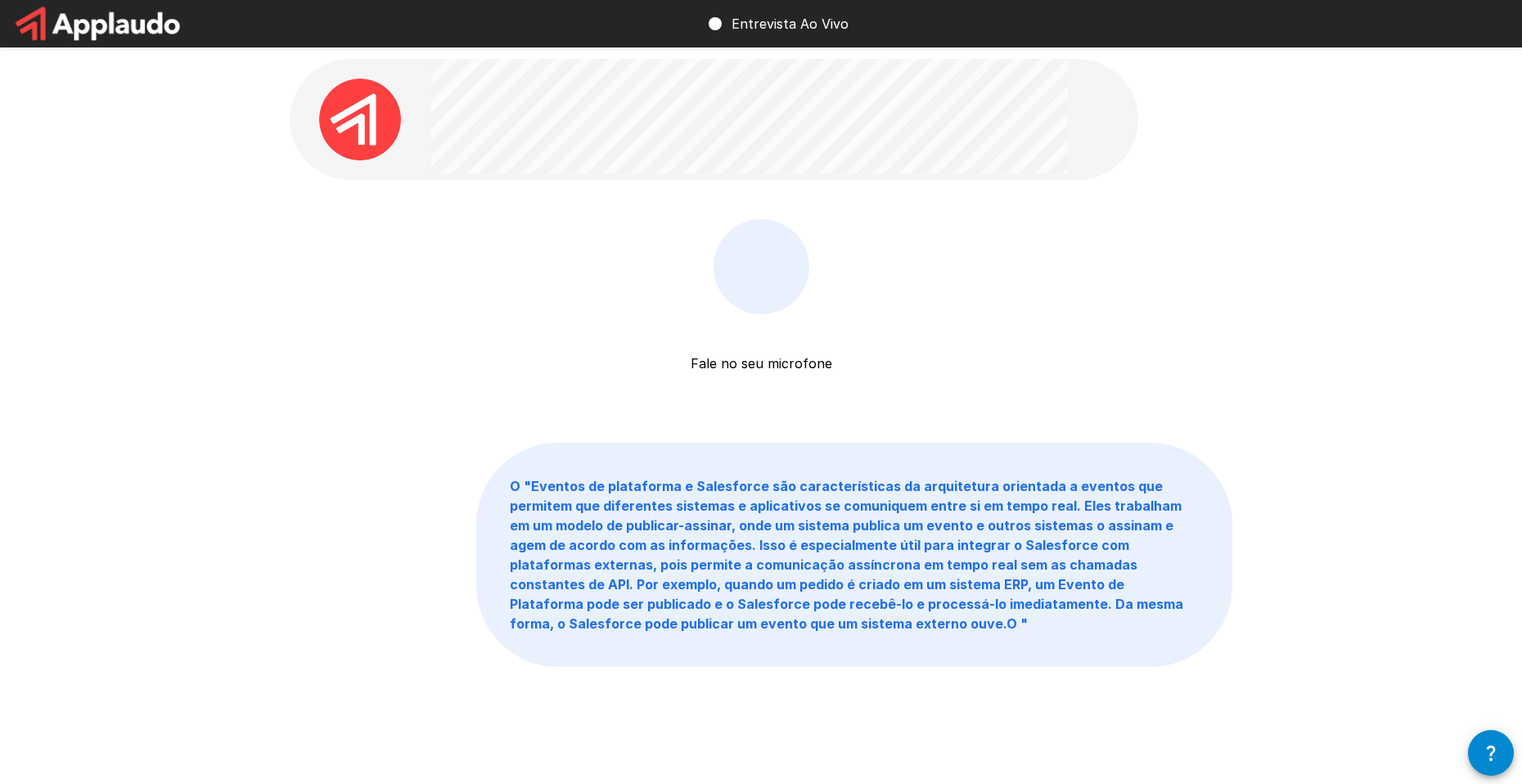
click at [922, 307] on div "Fale no seu microfone Parar e enviar" at bounding box center [761, 311] width 943 height 184
click at [714, 17] on icon at bounding box center [715, 23] width 19 height 19
click at [784, 335] on p "Fale no seu microfone" at bounding box center [761, 343] width 141 height 59
click at [154, 199] on div "Fale no seu microfone Parar e enviar O " Eventos de plataforma e Salesforce são…" at bounding box center [761, 398] width 1522 height 798
click at [752, 352] on p "Fale no seu microfone" at bounding box center [761, 343] width 141 height 59
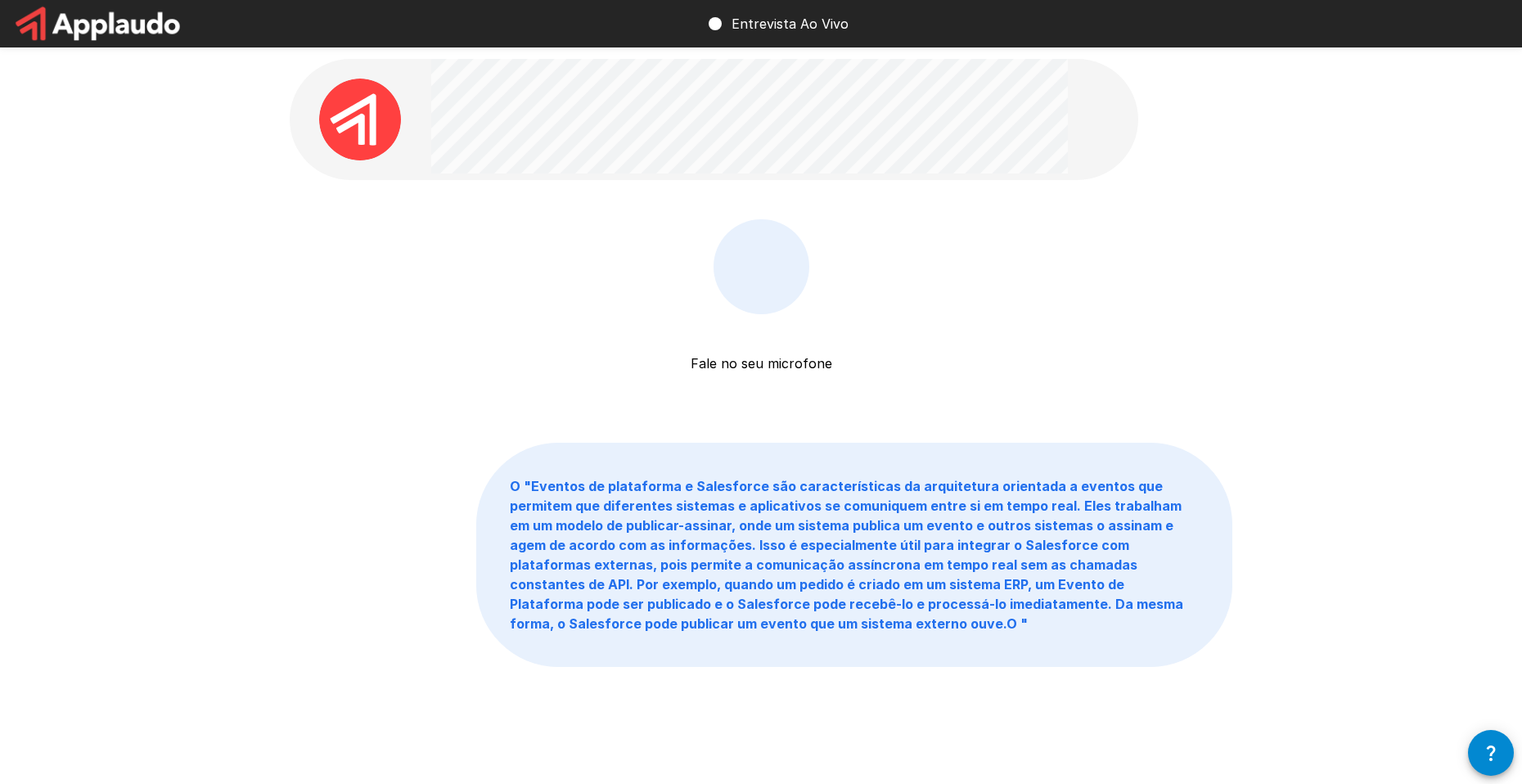
click at [755, 346] on p "Fale no seu microfone" at bounding box center [761, 343] width 141 height 59
click at [764, 391] on div "Fale no seu microfone Parar e enviar" at bounding box center [761, 333] width 225 height 226
click at [775, 381] on div "Fale no seu microfone Parar e enviar" at bounding box center [761, 333] width 225 height 226
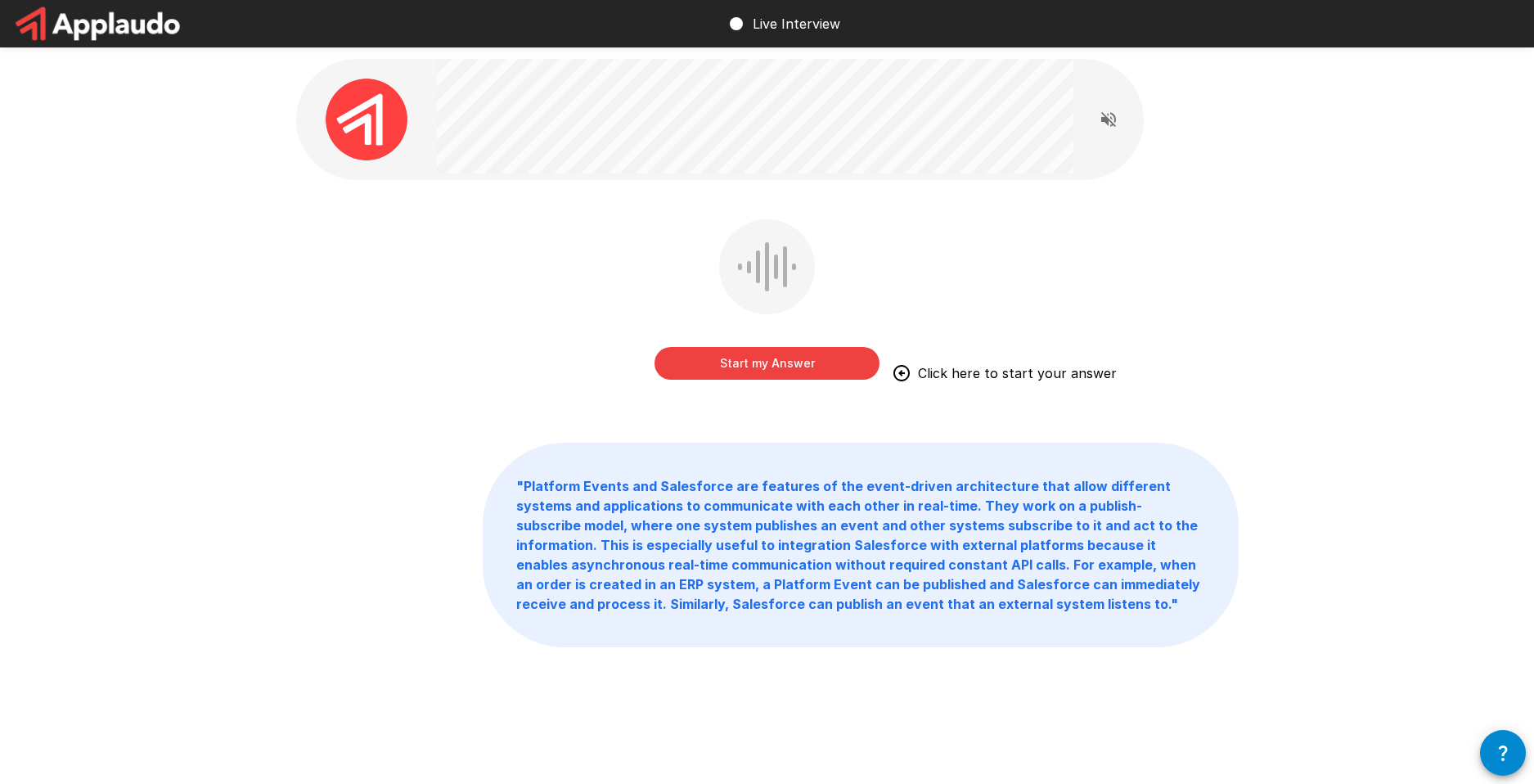
click at [770, 356] on button "Start my Answer" at bounding box center [767, 363] width 225 height 33
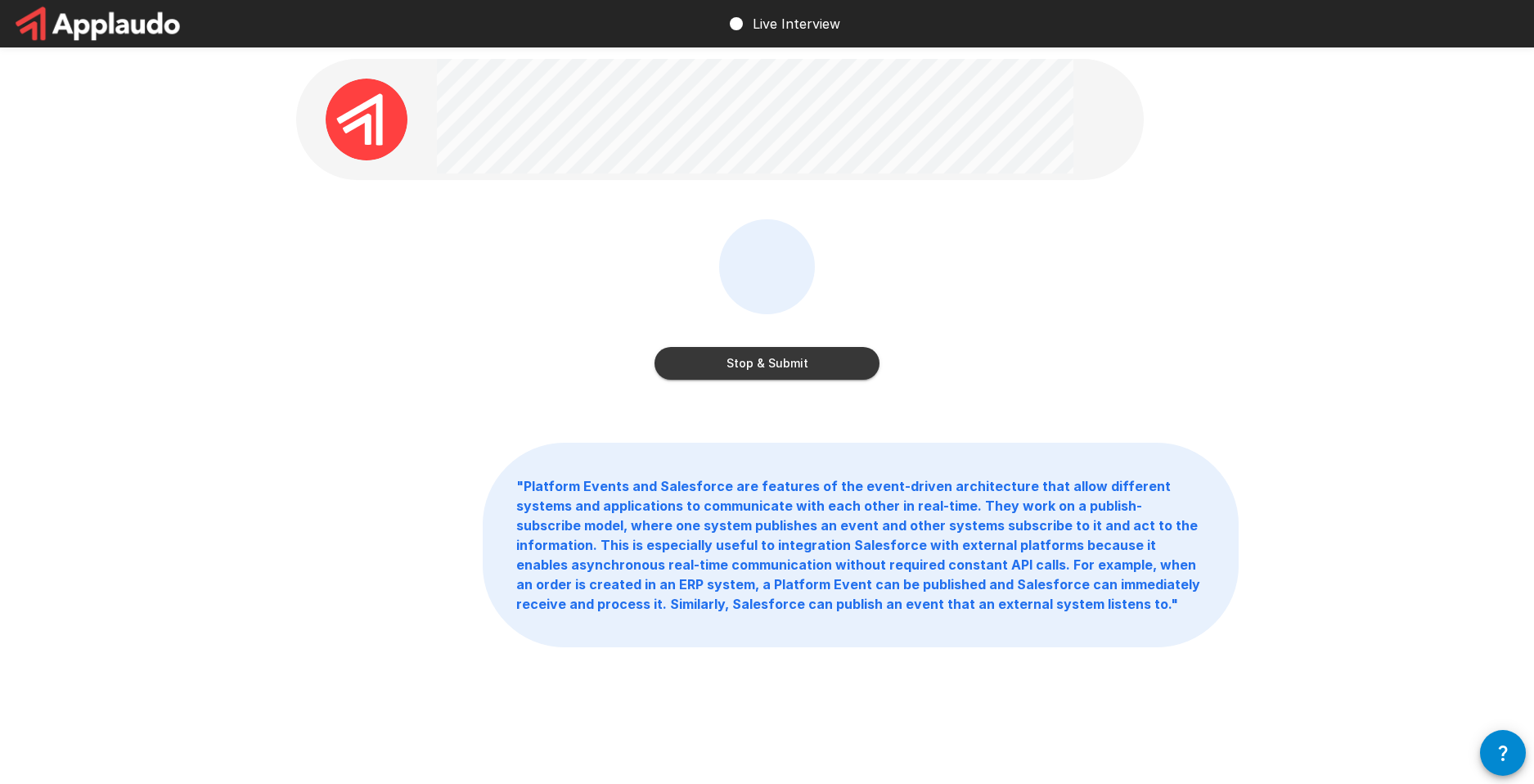
drag, startPoint x: 810, startPoint y: 383, endPoint x: 802, endPoint y: 374, distance: 12.0
click at [808, 383] on div "Stop & Submit" at bounding box center [767, 311] width 943 height 184
click at [793, 364] on button "Stop & Submit" at bounding box center [767, 363] width 225 height 33
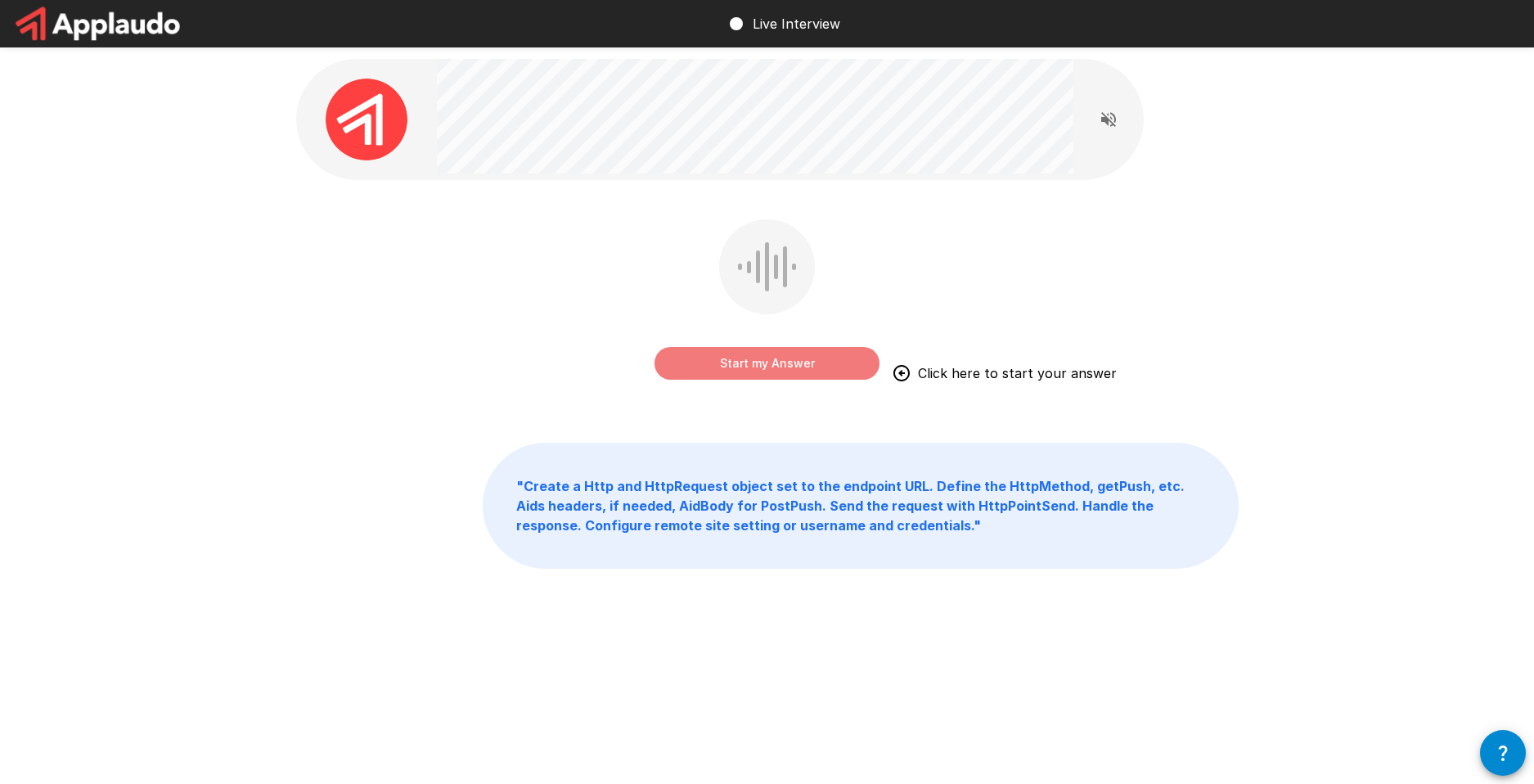
click at [693, 360] on button "Start my Answer" at bounding box center [767, 363] width 225 height 33
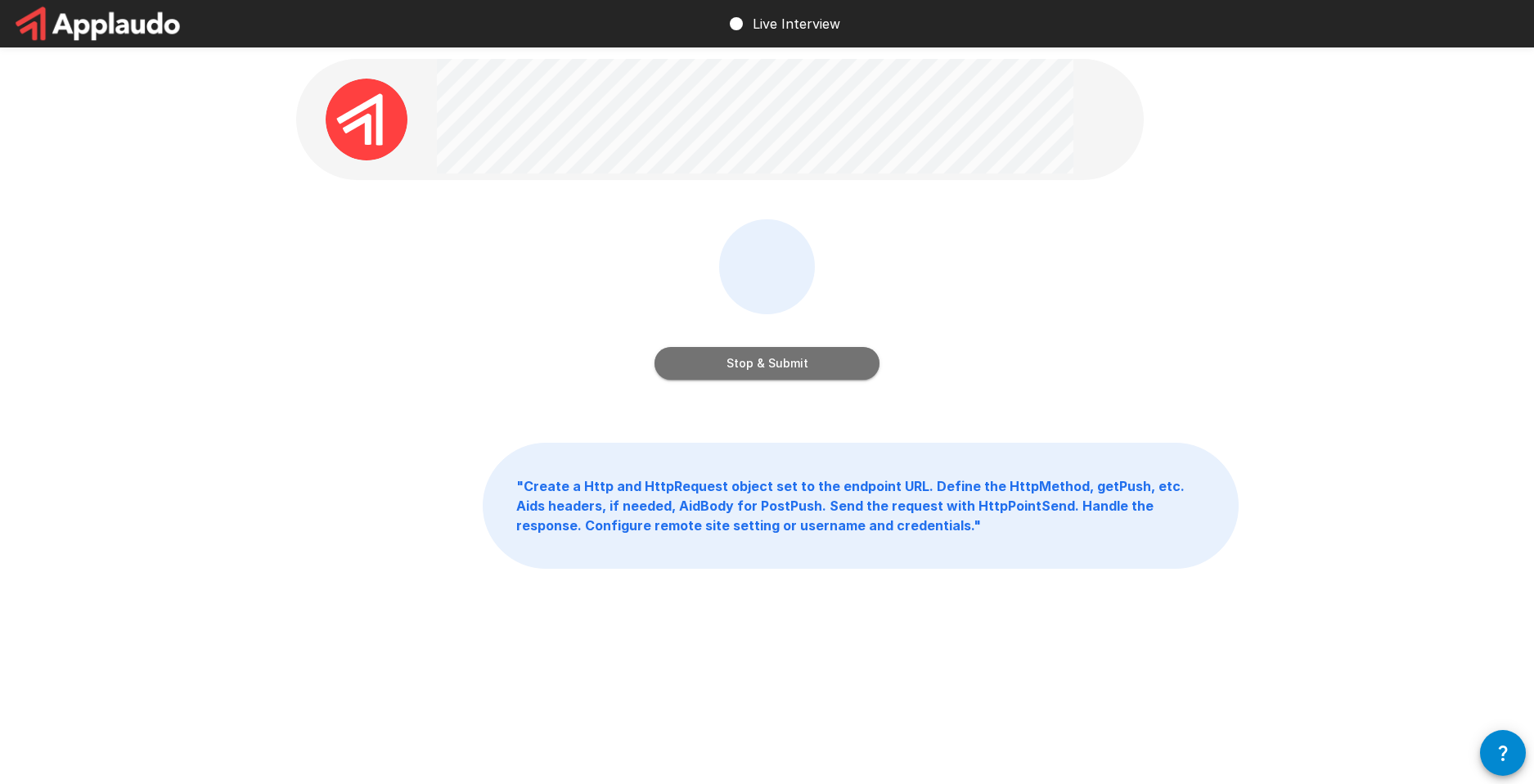
click at [833, 365] on button "Stop & Submit" at bounding box center [767, 363] width 225 height 33
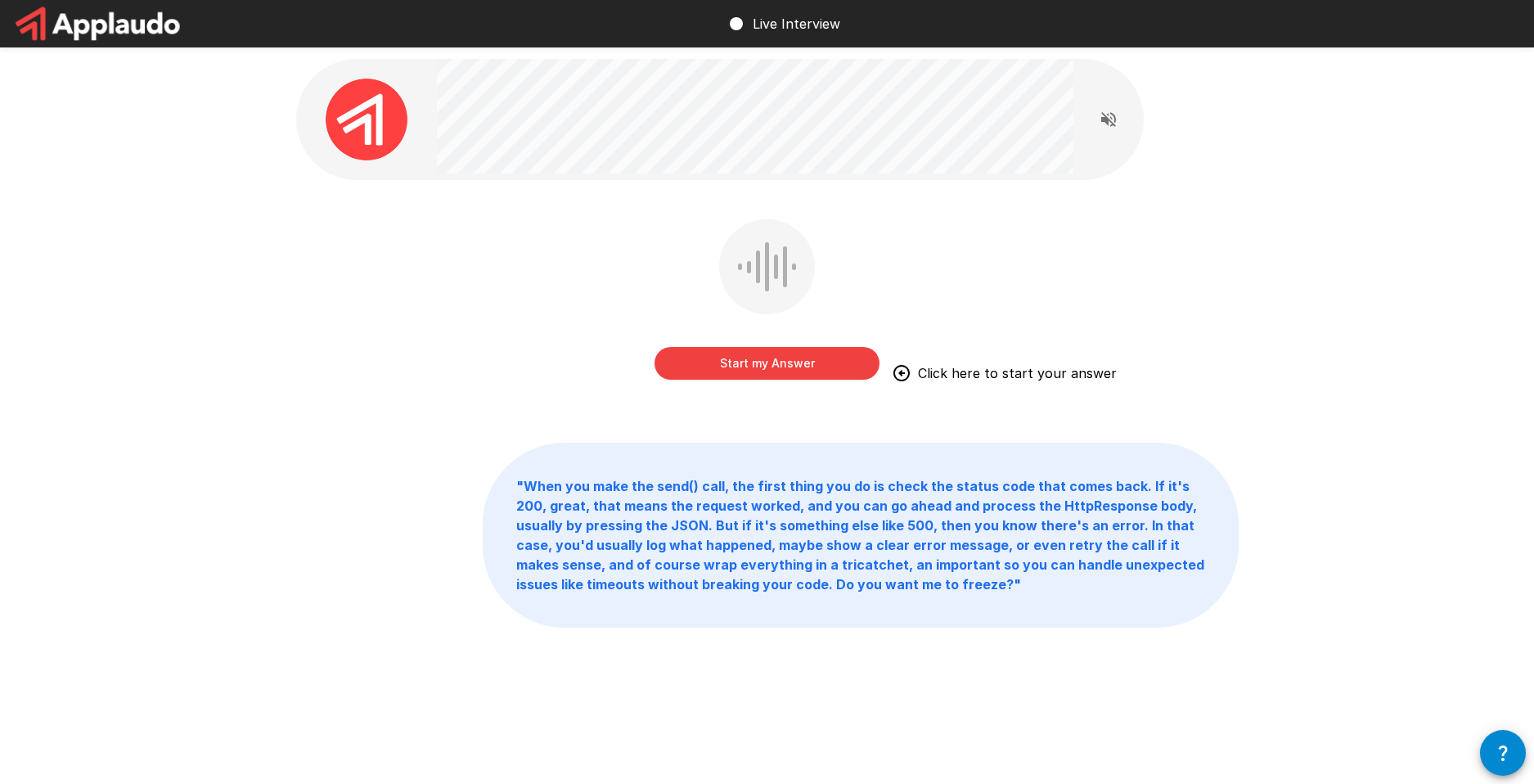
click at [756, 363] on button "Start my Answer" at bounding box center [767, 363] width 225 height 33
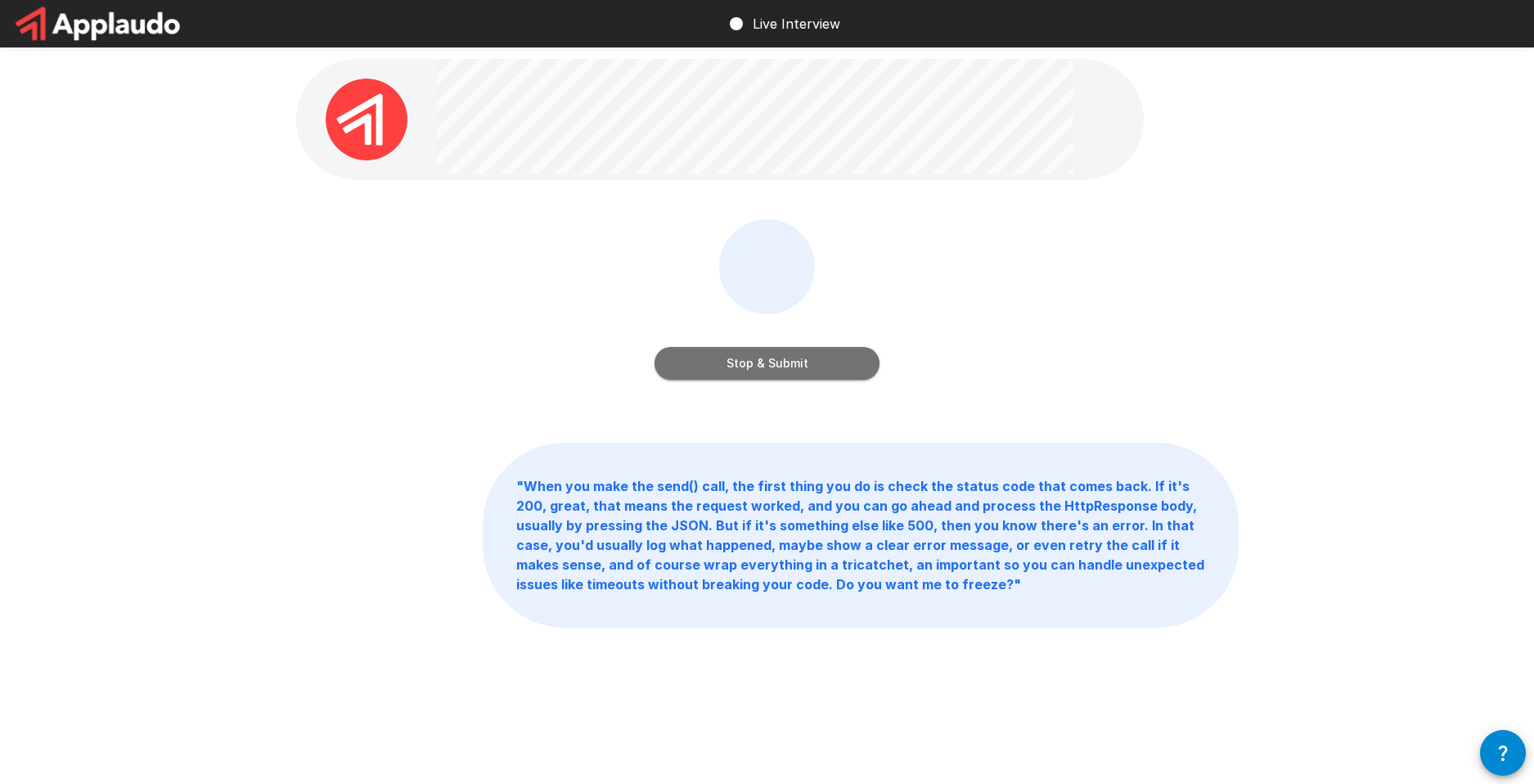
click at [782, 365] on button "Stop & Submit" at bounding box center [767, 363] width 225 height 33
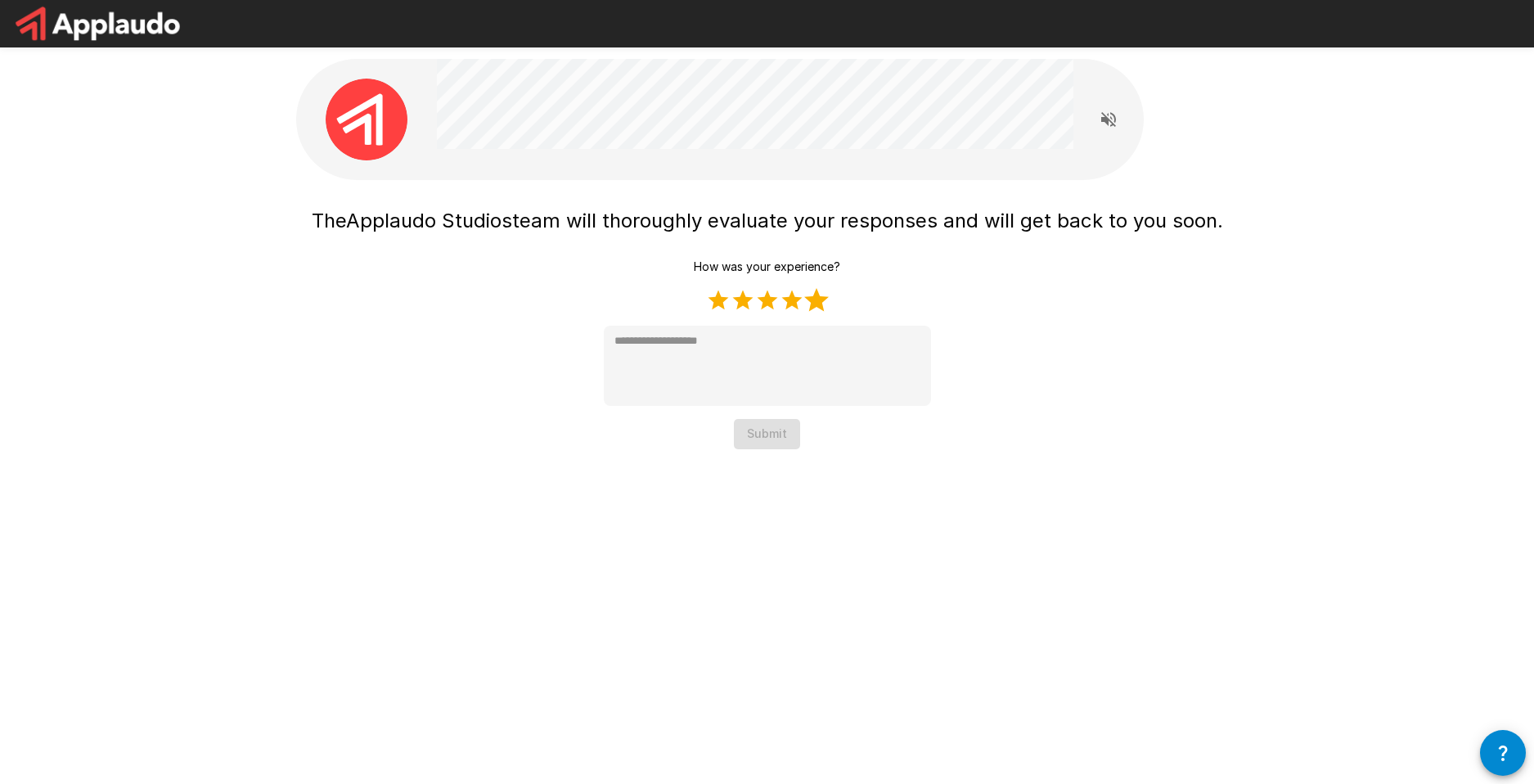
click at [815, 293] on label "5 Stars" at bounding box center [816, 300] width 24 height 24
type textarea "*"
click at [782, 423] on button "Submit" at bounding box center [767, 433] width 67 height 30
